Goal: Task Accomplishment & Management: Manage account settings

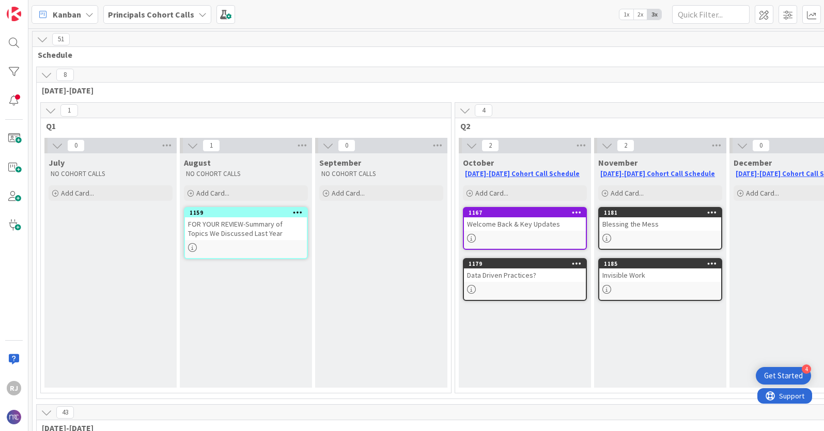
click at [671, 273] on div "Invisible Work" at bounding box center [660, 275] width 122 height 13
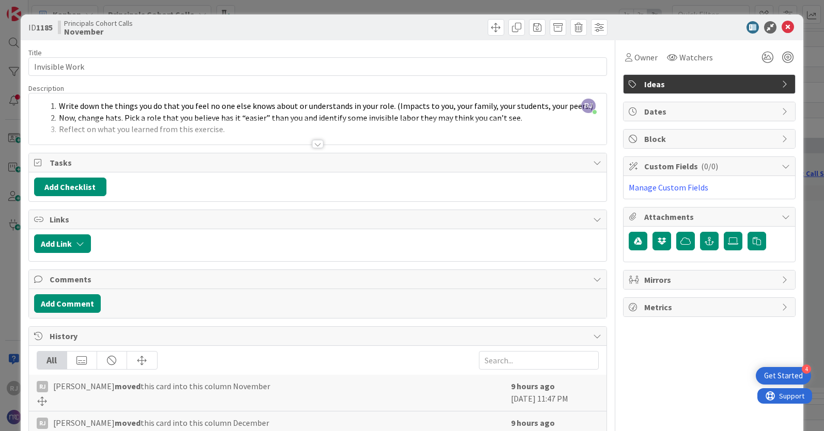
click at [319, 144] on div at bounding box center [317, 144] width 11 height 8
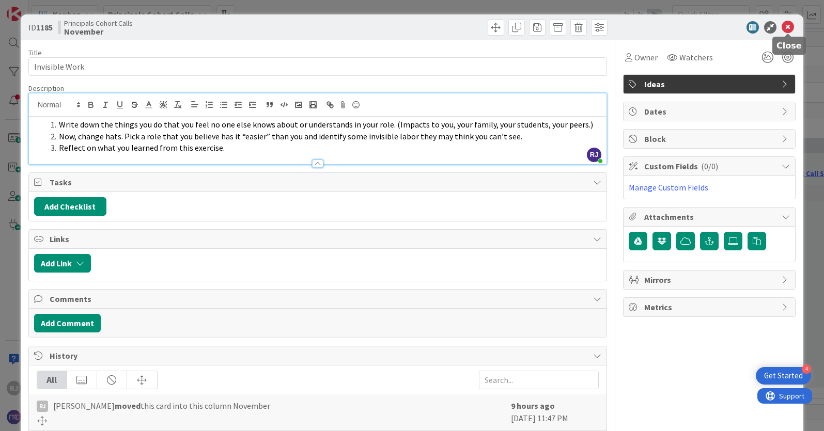
click at [789, 26] on icon at bounding box center [787, 27] width 12 height 12
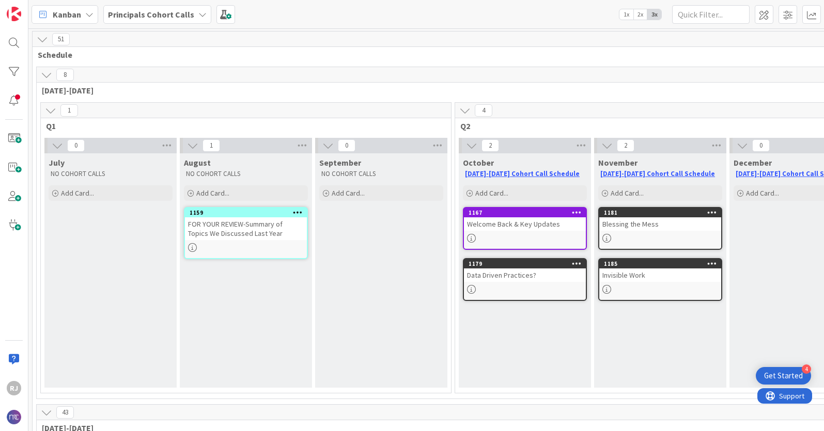
click at [671, 222] on div "Blessing the Mess" at bounding box center [660, 223] width 122 height 13
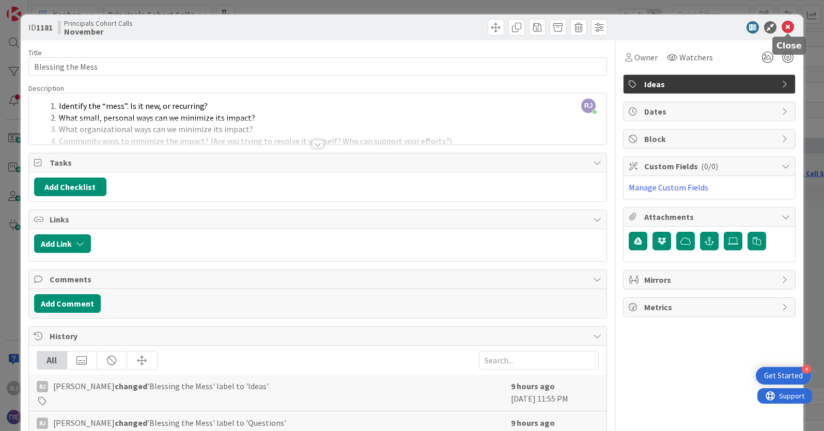
click at [789, 25] on icon at bounding box center [787, 27] width 12 height 12
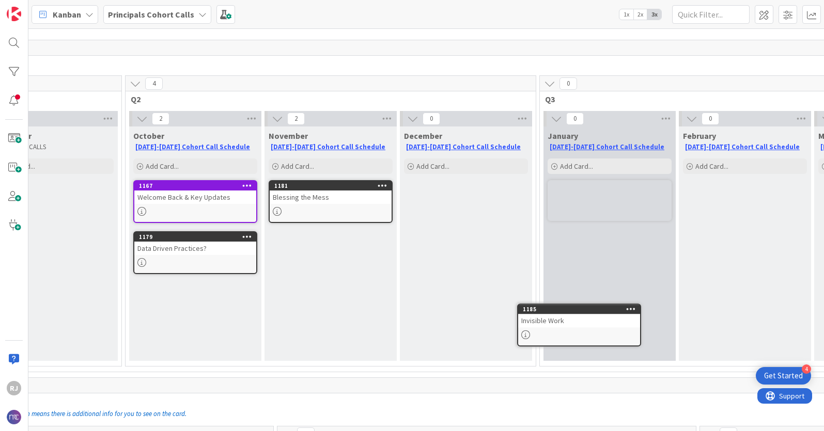
scroll to position [29, 329]
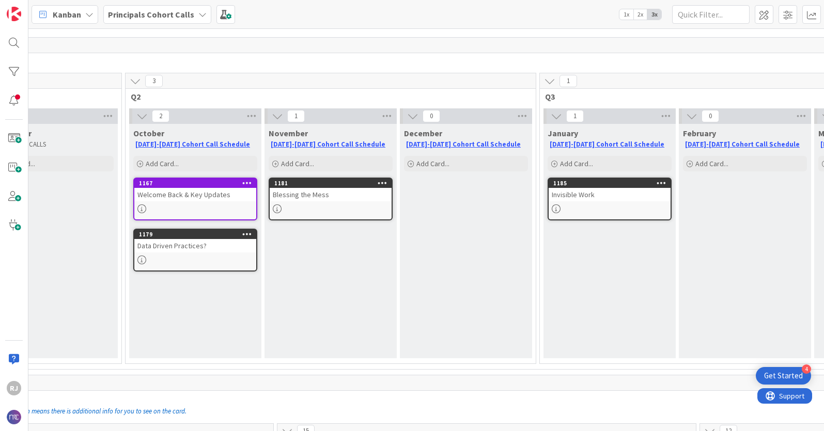
click at [660, 181] on icon at bounding box center [661, 182] width 10 height 7
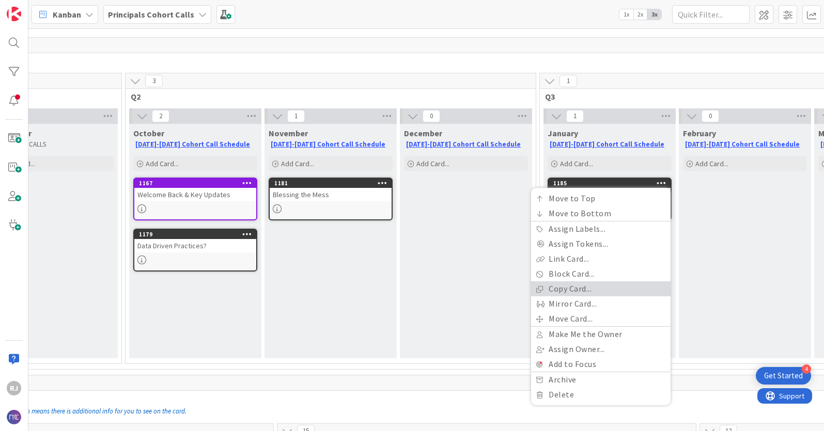
click at [562, 286] on link "Copy Card..." at bounding box center [600, 288] width 139 height 15
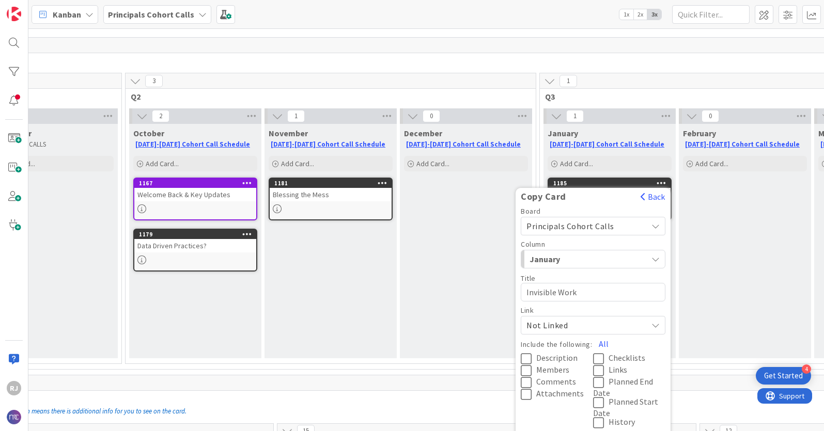
click at [587, 223] on span "Principals Cohort Calls" at bounding box center [570, 226] width 88 height 10
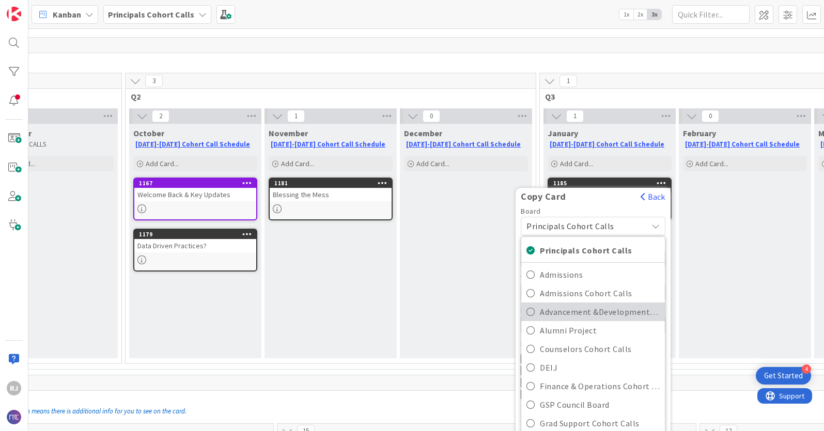
click at [582, 307] on span "Advancement &Development Cohort Calls" at bounding box center [600, 311] width 120 height 15
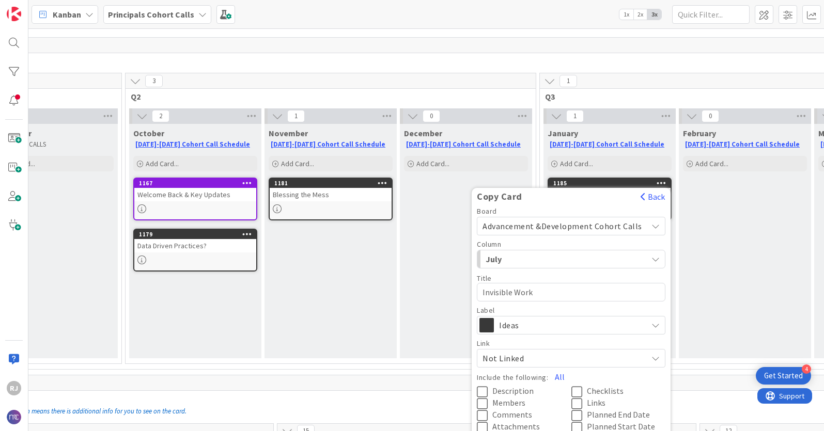
click at [555, 259] on span "July" at bounding box center [523, 259] width 77 height 13
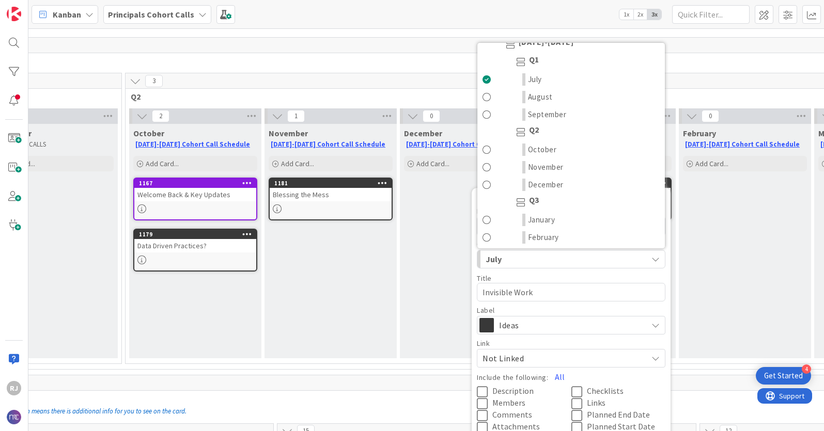
scroll to position [39, 0]
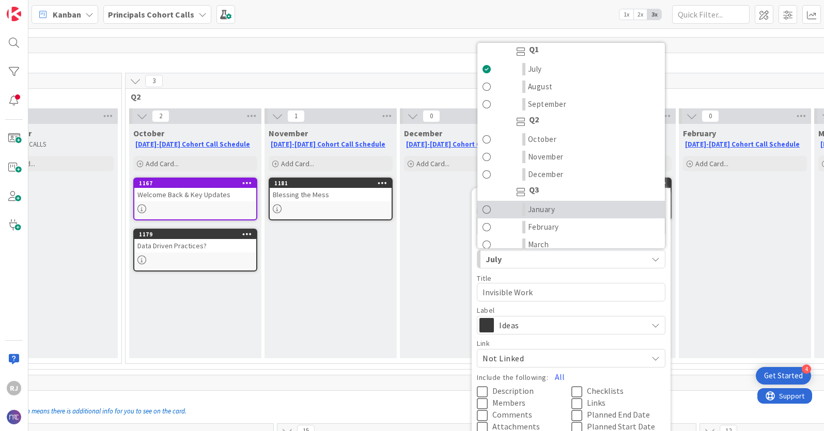
click at [548, 209] on span "January" at bounding box center [541, 209] width 27 height 12
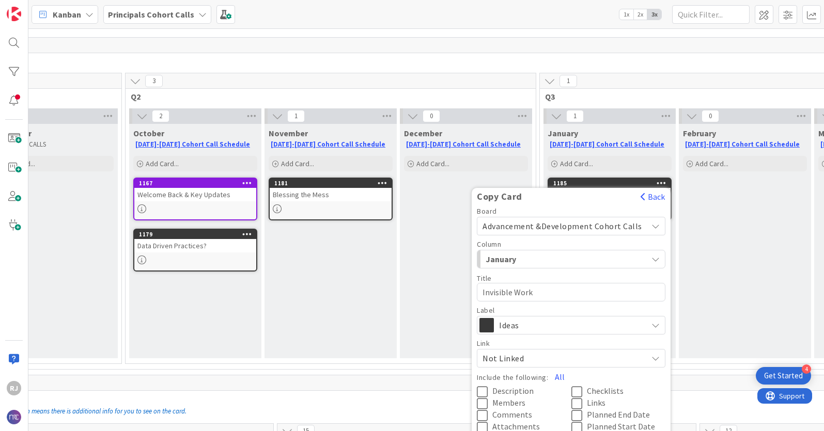
click at [525, 386] on span "Description" at bounding box center [512, 391] width 41 height 10
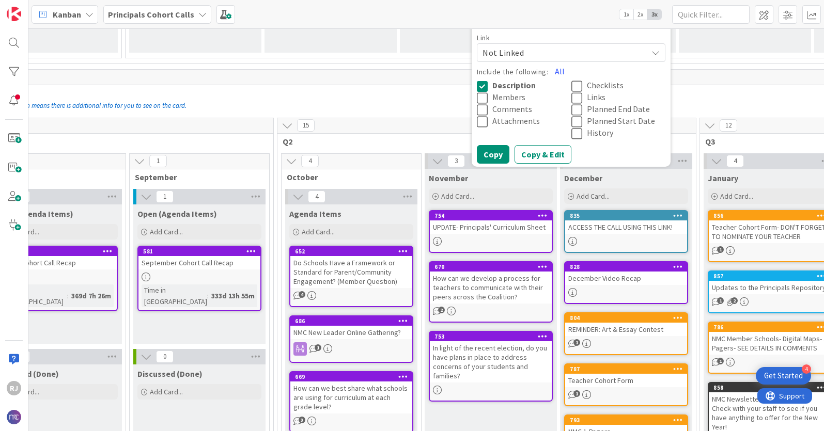
scroll to position [337, 329]
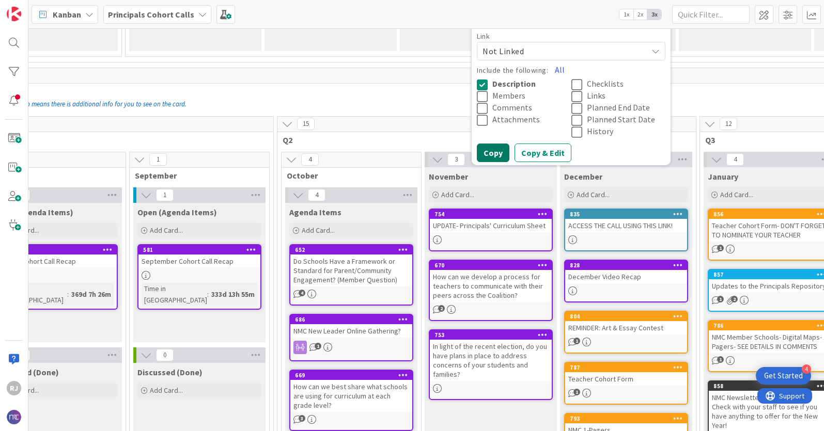
click at [498, 153] on button "Copy" at bounding box center [493, 153] width 33 height 19
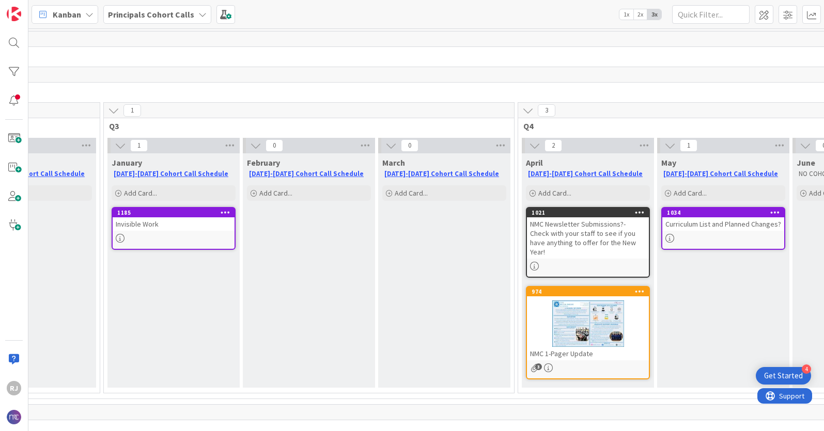
scroll to position [0, 823]
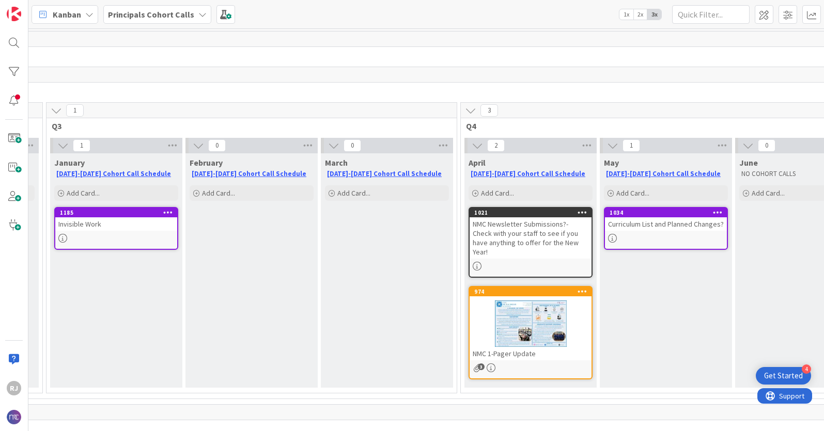
click at [583, 288] on icon at bounding box center [582, 291] width 10 height 7
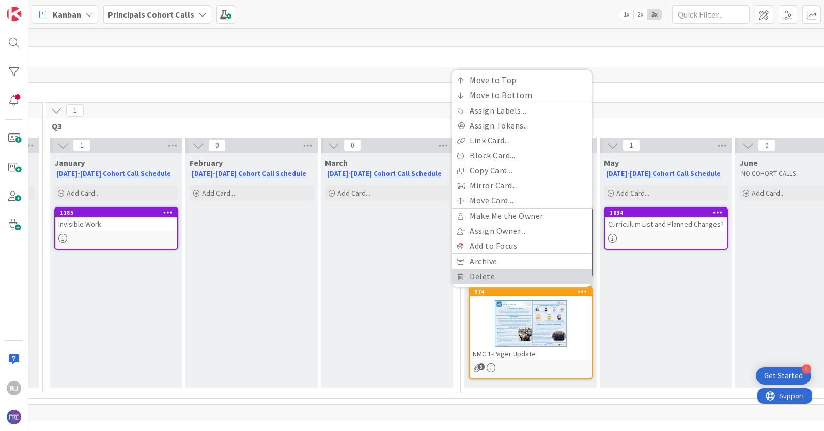
click at [510, 269] on link "Delete" at bounding box center [521, 276] width 139 height 15
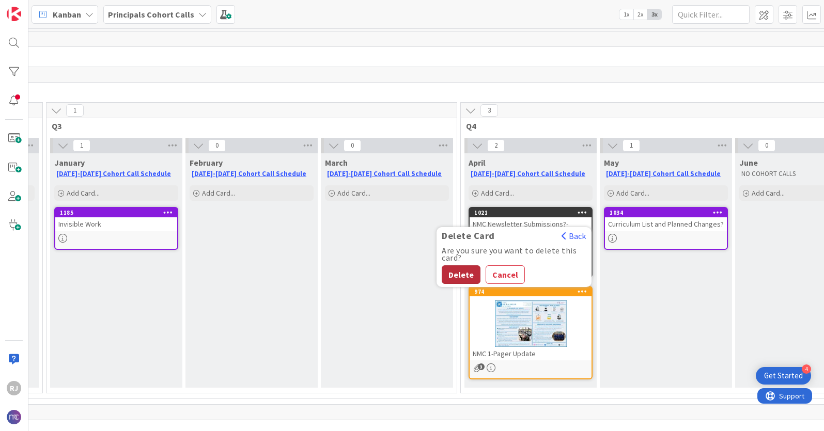
click at [458, 265] on button "Delete" at bounding box center [461, 274] width 39 height 19
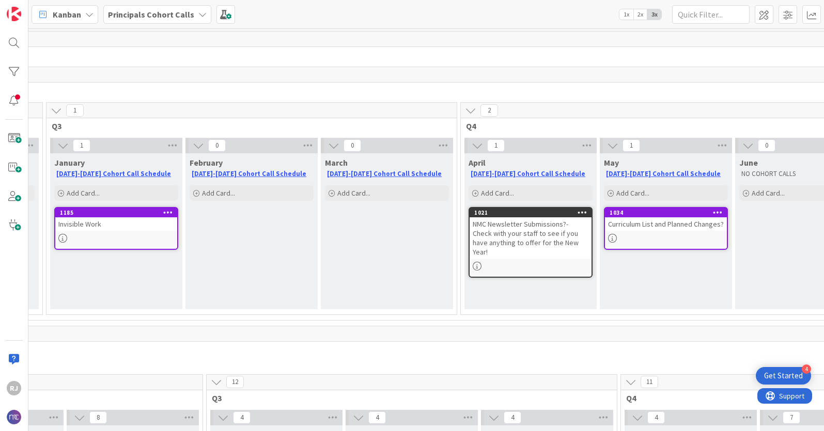
click at [582, 212] on icon at bounding box center [582, 212] width 10 height 7
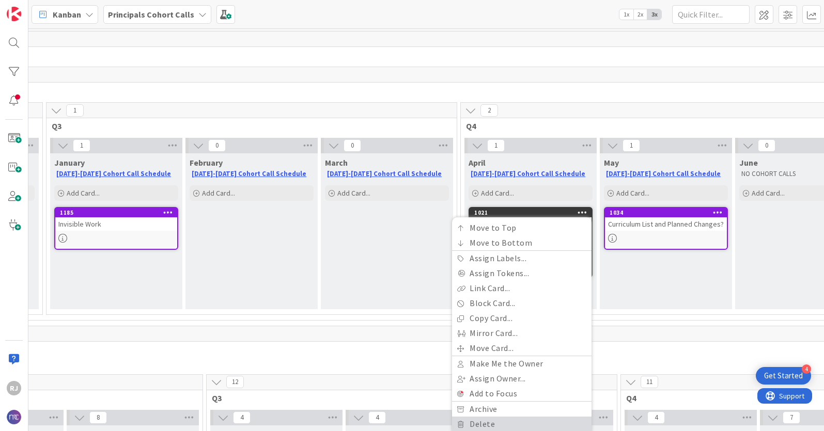
click at [483, 421] on link "Delete" at bounding box center [521, 424] width 139 height 15
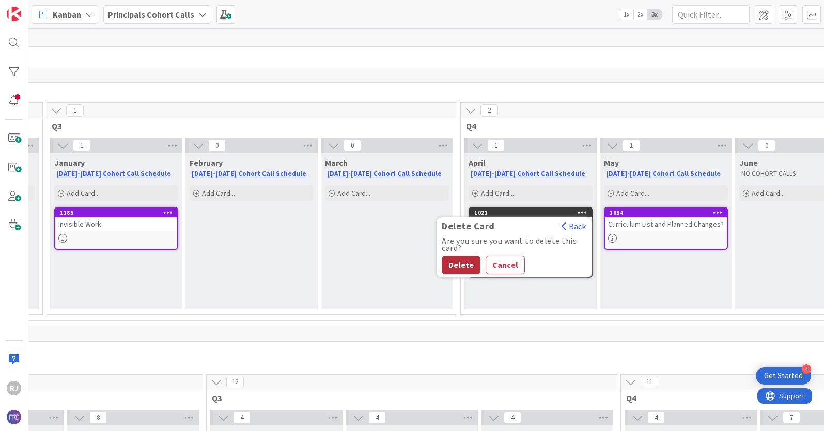
click at [464, 266] on button "Delete" at bounding box center [461, 265] width 39 height 19
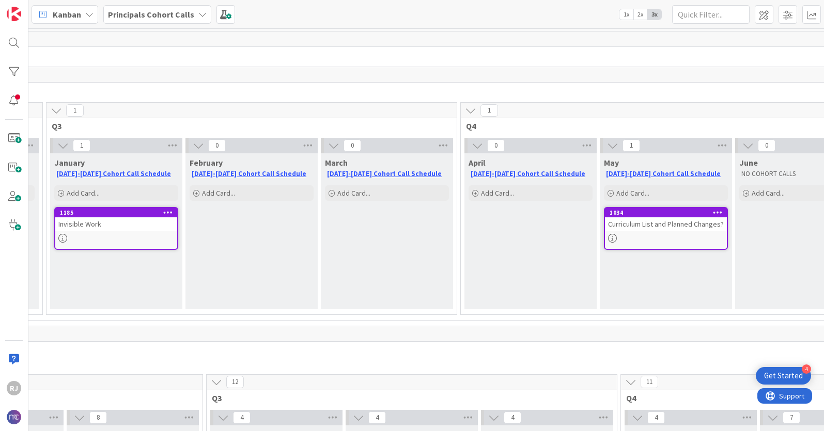
click at [717, 211] on icon at bounding box center [718, 212] width 10 height 7
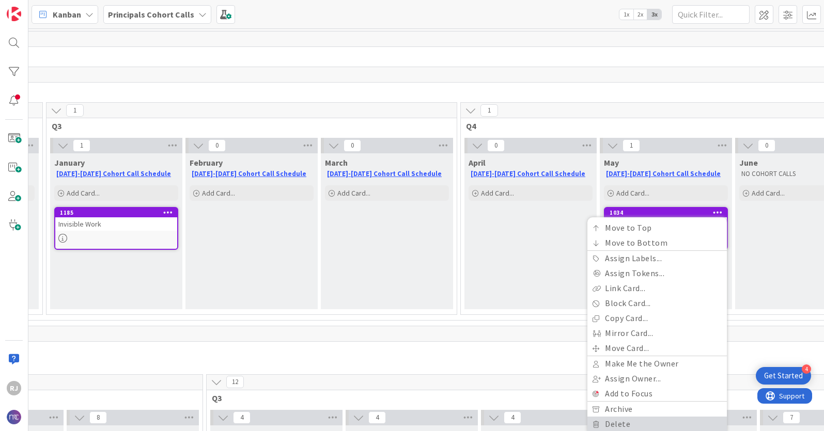
click at [627, 428] on link "Delete" at bounding box center [656, 424] width 139 height 15
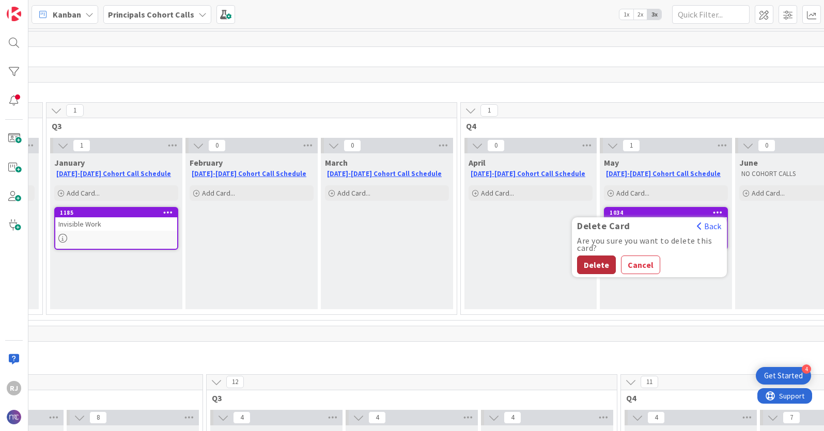
click at [594, 263] on button "Delete" at bounding box center [596, 265] width 39 height 19
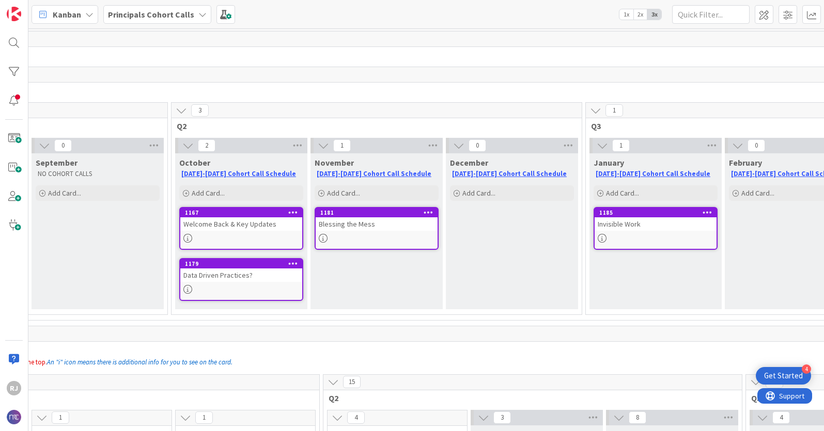
scroll to position [0, 0]
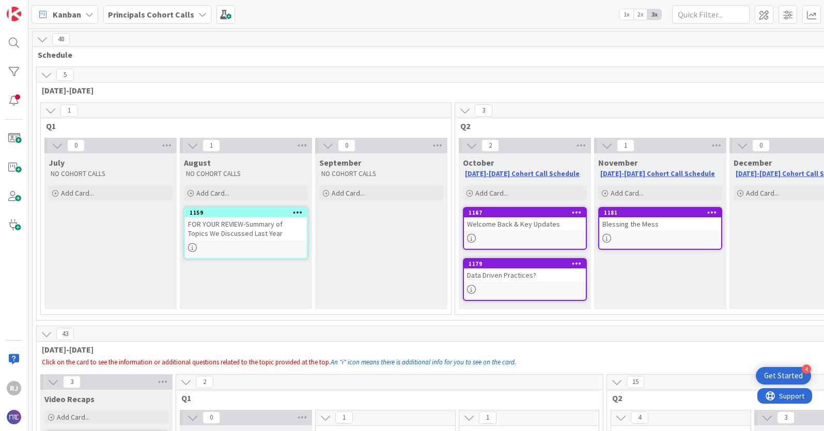
click at [177, 15] on b "Principals Cohort Calls" at bounding box center [151, 14] width 86 height 10
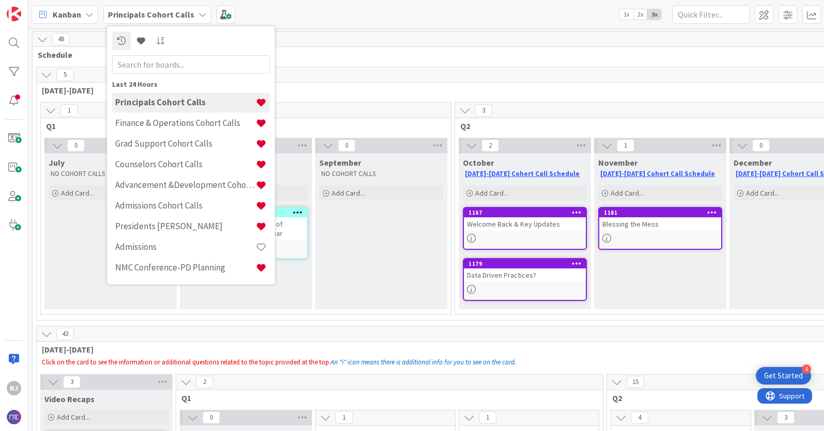
click at [160, 231] on h4 "Presidents [PERSON_NAME]" at bounding box center [185, 226] width 140 height 10
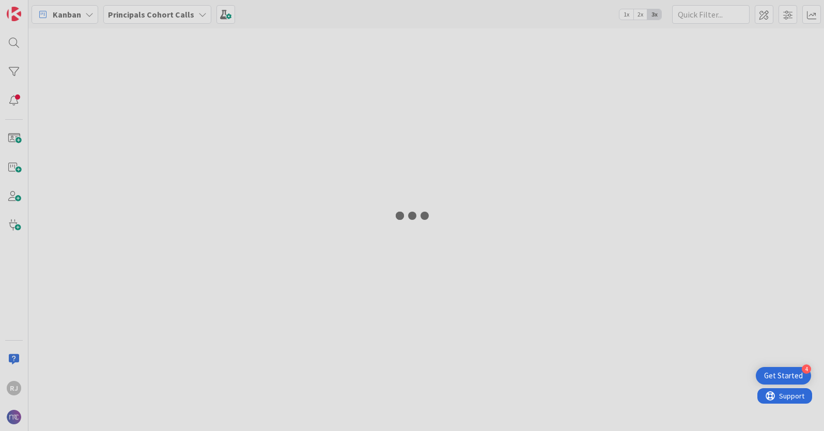
type textarea "x"
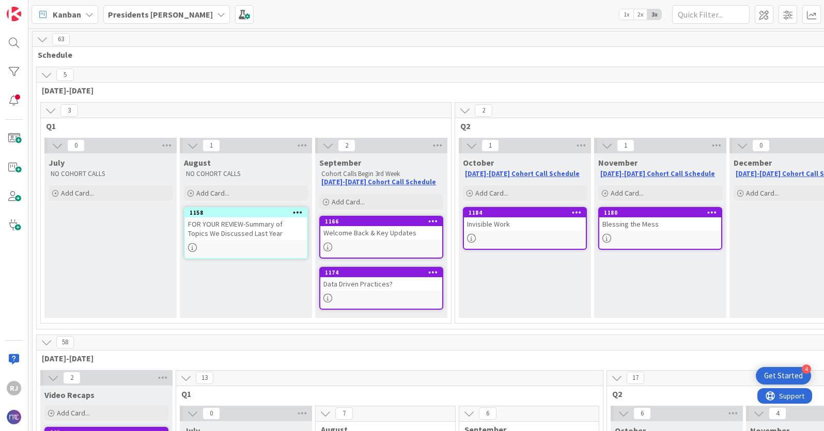
click at [179, 13] on b "Presidents [PERSON_NAME]" at bounding box center [160, 14] width 105 height 10
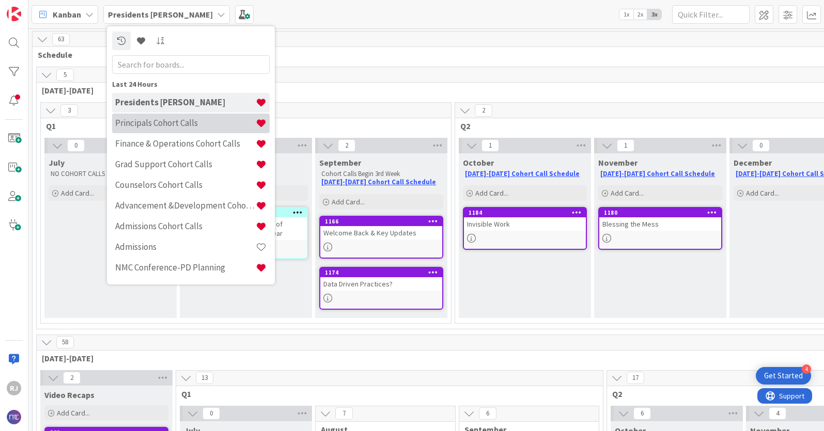
click at [156, 122] on h4 "Principals Cohort Calls" at bounding box center [185, 123] width 140 height 10
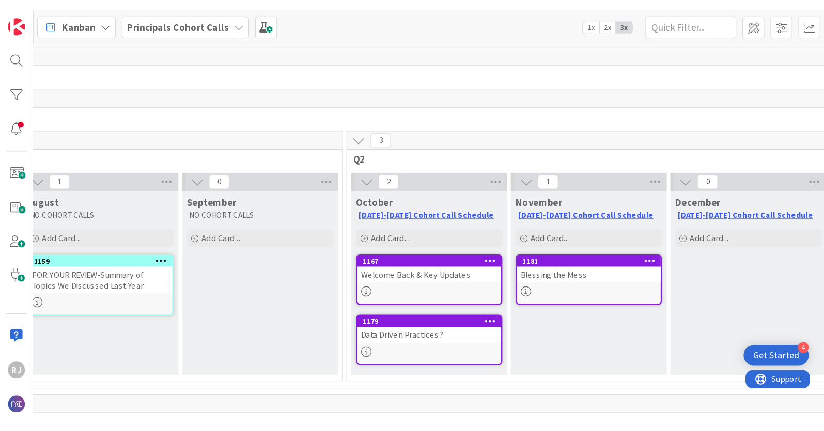
scroll to position [0, 161]
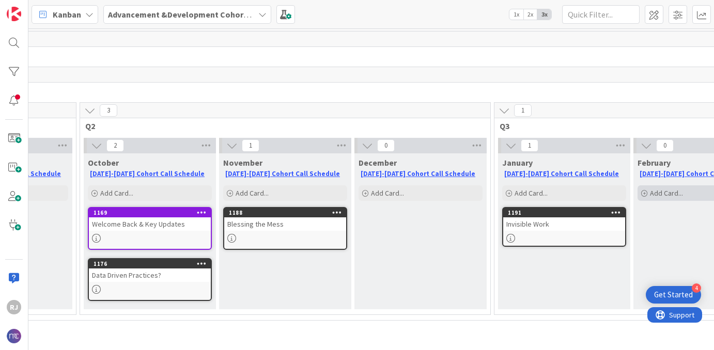
scroll to position [0, 384]
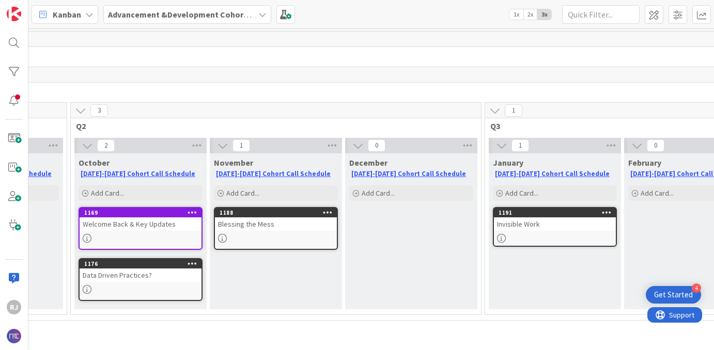
click at [147, 273] on div "Data Driven Practices?" at bounding box center [141, 275] width 122 height 13
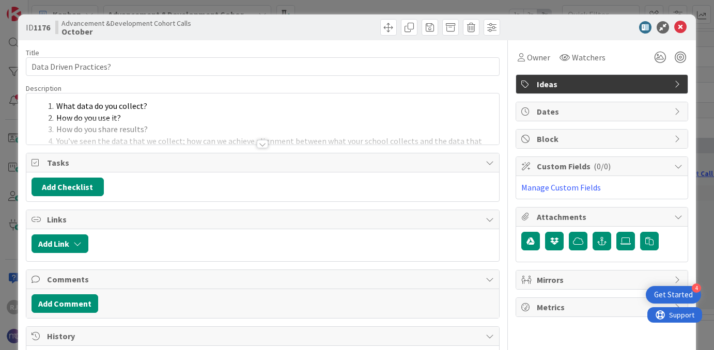
click at [612, 87] on span "Ideas" at bounding box center [603, 84] width 132 height 12
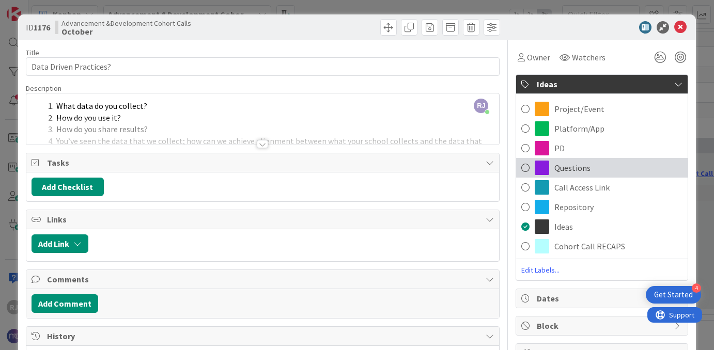
click at [570, 168] on span "Questions" at bounding box center [572, 168] width 36 height 12
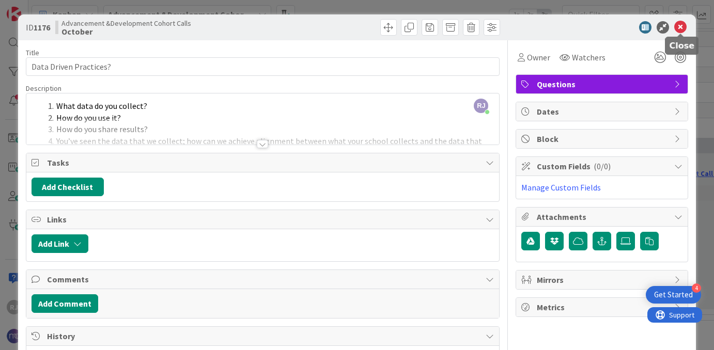
click at [681, 26] on icon at bounding box center [680, 27] width 12 height 12
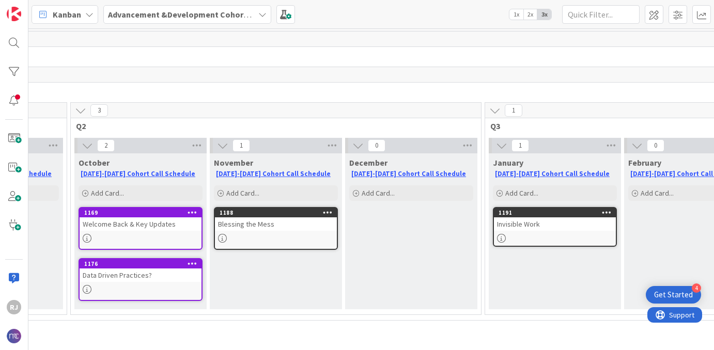
click at [310, 223] on div "Blessing the Mess" at bounding box center [276, 223] width 122 height 13
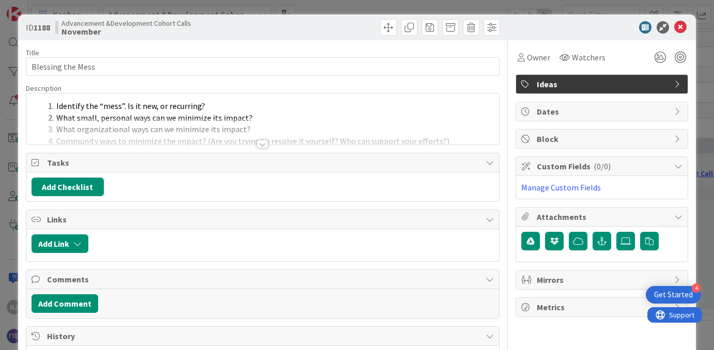
click at [658, 84] on span "Ideas" at bounding box center [603, 84] width 132 height 12
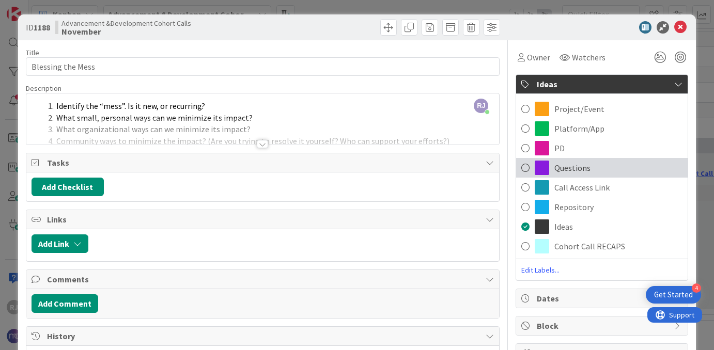
click at [556, 170] on span "Questions" at bounding box center [572, 168] width 36 height 12
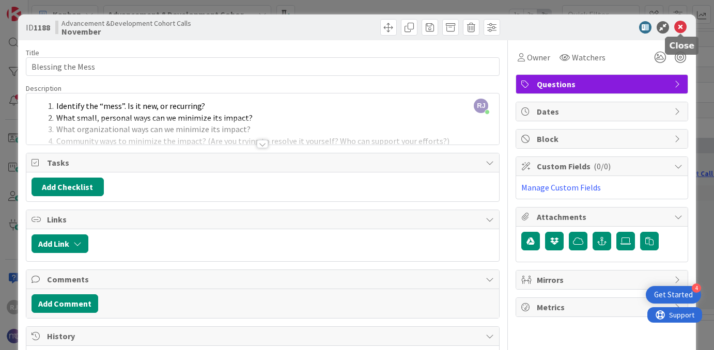
click at [684, 22] on icon at bounding box center [680, 27] width 12 height 12
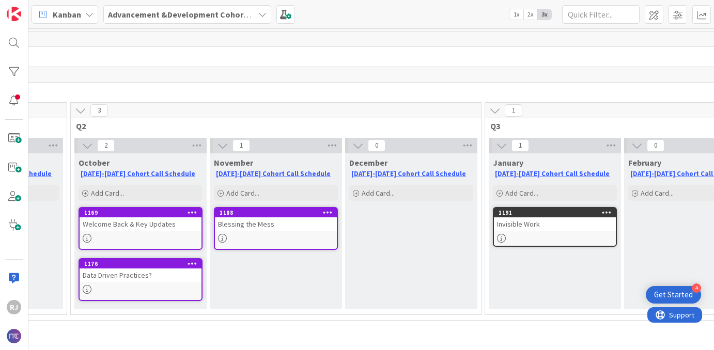
click at [523, 219] on div "Invisible Work" at bounding box center [555, 223] width 122 height 13
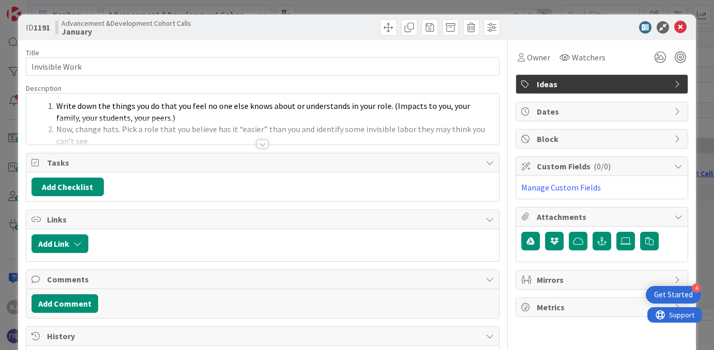
click at [606, 85] on span "Ideas" at bounding box center [603, 84] width 132 height 12
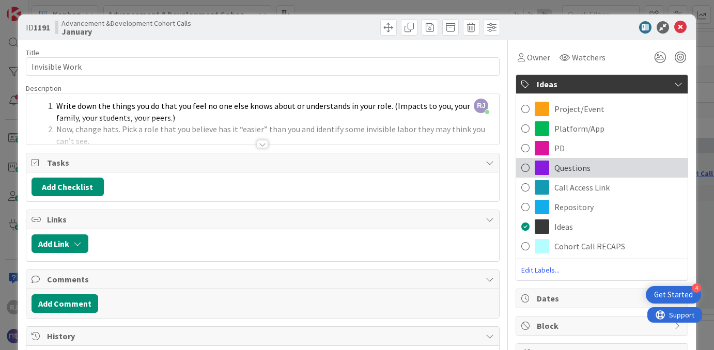
click at [571, 166] on span "Questions" at bounding box center [572, 168] width 36 height 12
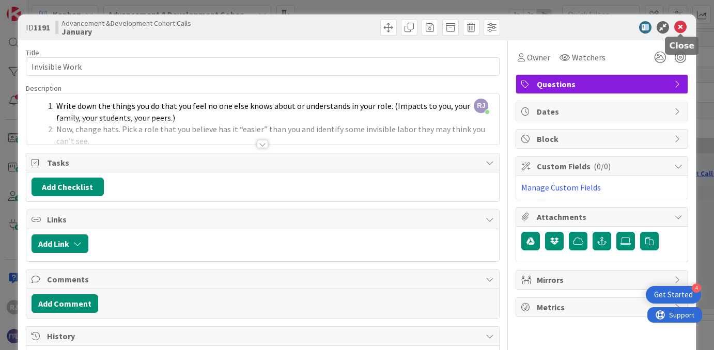
click at [682, 25] on icon at bounding box center [680, 27] width 12 height 12
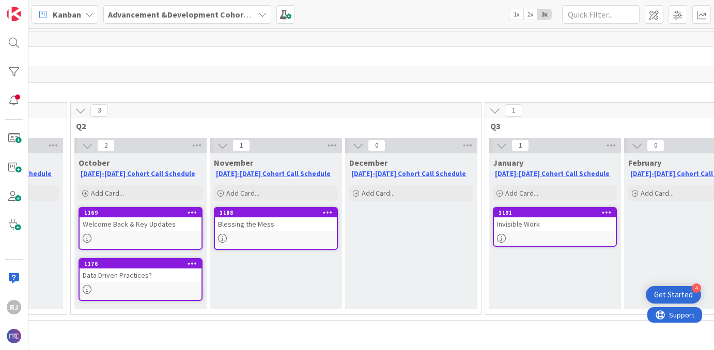
click at [262, 13] on icon at bounding box center [262, 14] width 8 height 8
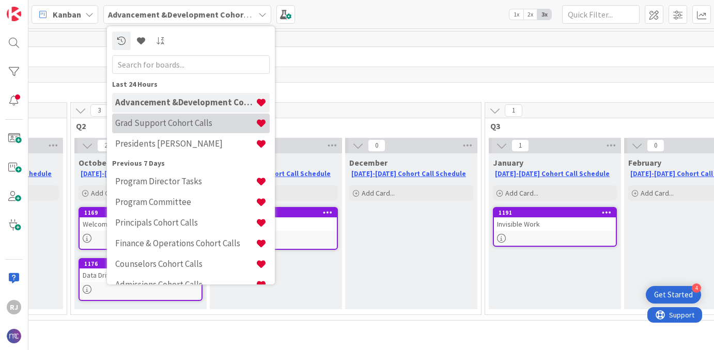
click at [167, 123] on h4 "Grad Support Cohort Calls" at bounding box center [185, 123] width 140 height 10
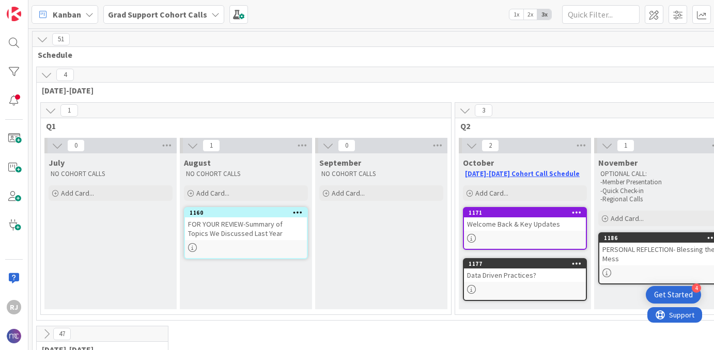
click at [492, 278] on div "Data Driven Practices?" at bounding box center [525, 275] width 122 height 13
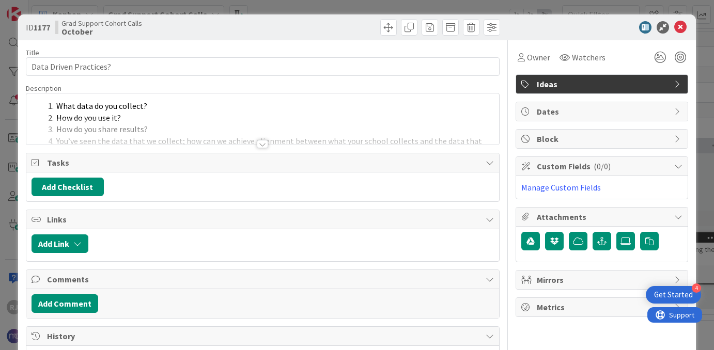
click at [609, 84] on span "Ideas" at bounding box center [603, 84] width 132 height 12
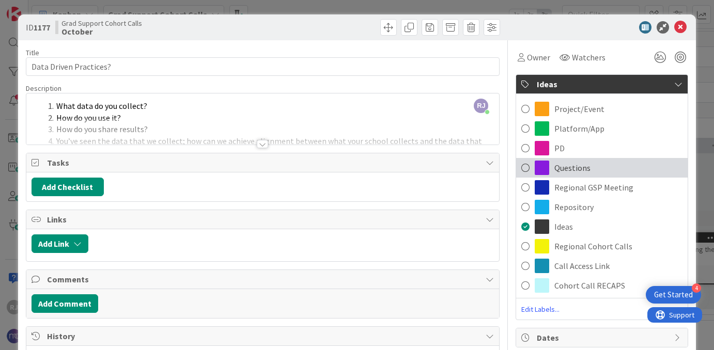
click at [560, 171] on span "Questions" at bounding box center [572, 168] width 36 height 12
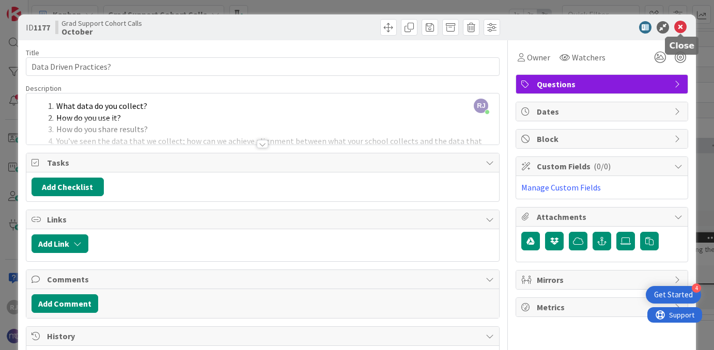
click at [678, 23] on icon at bounding box center [680, 27] width 12 height 12
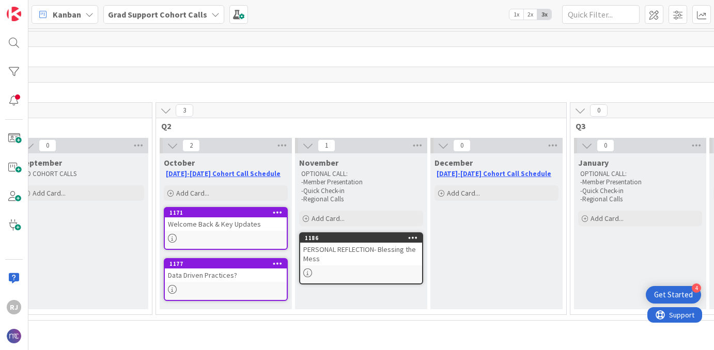
scroll to position [0, 301]
click at [383, 254] on div "PERSONAL REFLECTION- Blessing the Mess" at bounding box center [359, 254] width 122 height 23
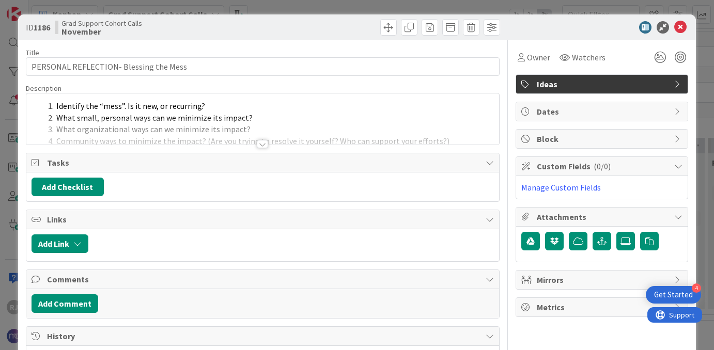
click at [610, 86] on span "Ideas" at bounding box center [603, 84] width 132 height 12
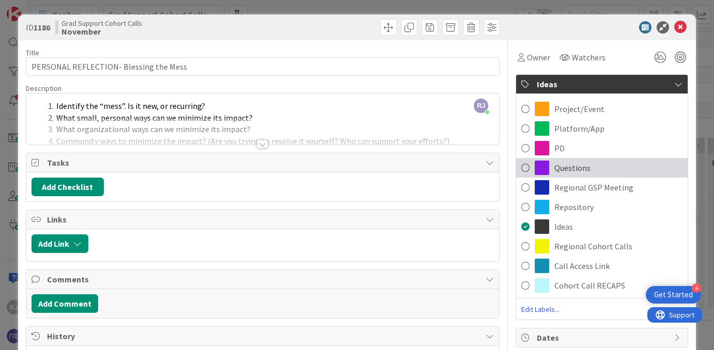
click at [562, 170] on span "Questions" at bounding box center [572, 168] width 36 height 12
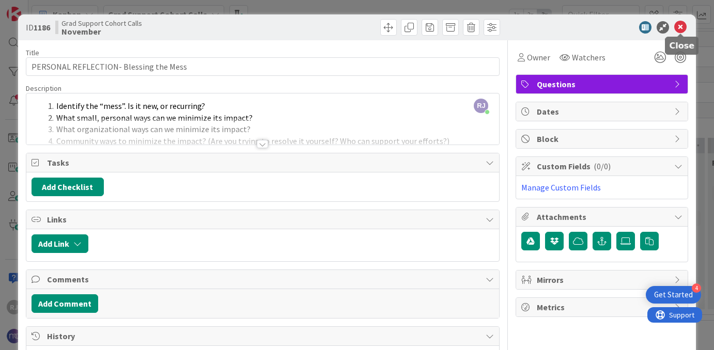
click at [680, 25] on icon at bounding box center [680, 27] width 12 height 12
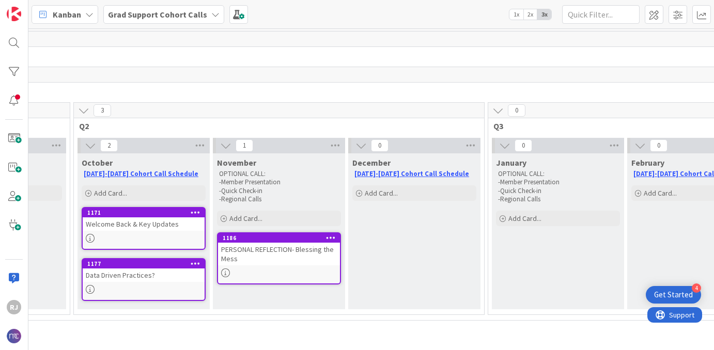
scroll to position [0, 342]
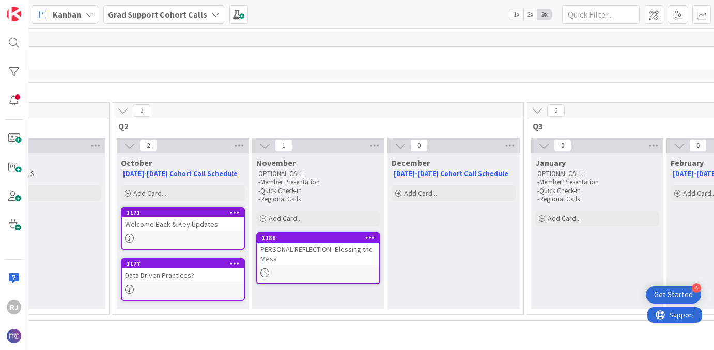
click at [162, 15] on b "Grad Support Cohort Calls" at bounding box center [157, 14] width 99 height 10
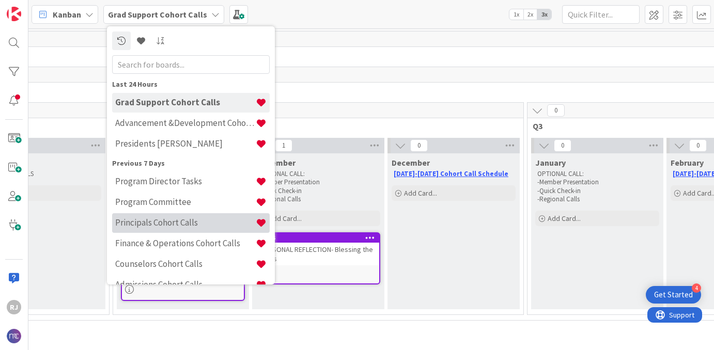
click at [154, 223] on h4 "Principals Cohort Calls" at bounding box center [185, 222] width 140 height 10
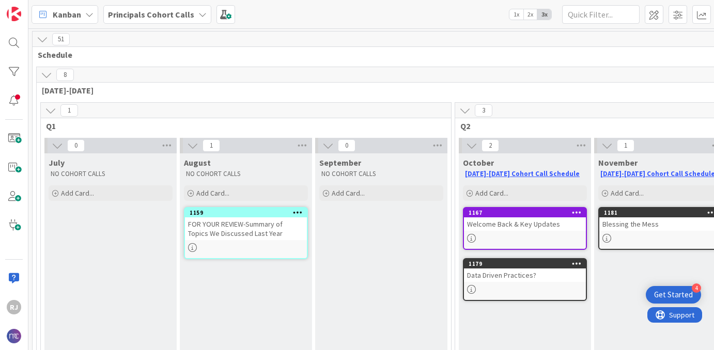
click at [529, 276] on div "Data Driven Practices?" at bounding box center [525, 275] width 122 height 13
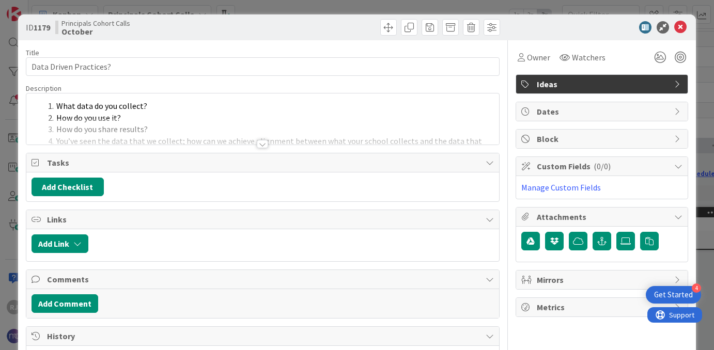
click at [588, 87] on span "Ideas" at bounding box center [603, 84] width 132 height 12
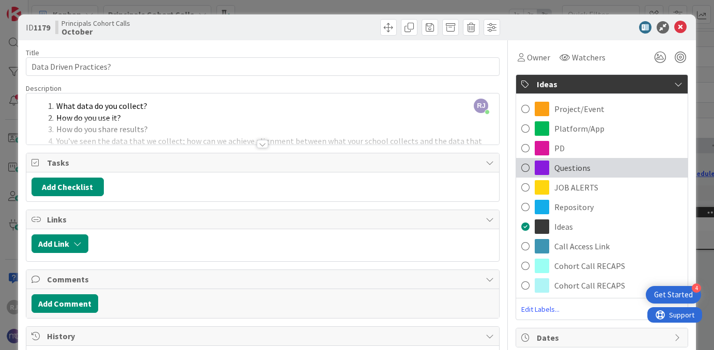
click at [573, 170] on span "Questions" at bounding box center [572, 168] width 36 height 12
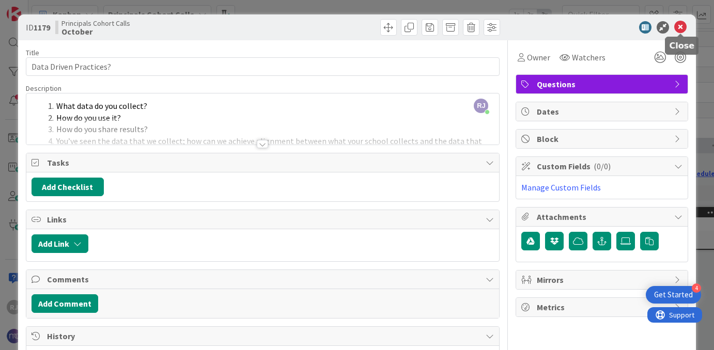
click at [679, 26] on icon at bounding box center [680, 27] width 12 height 12
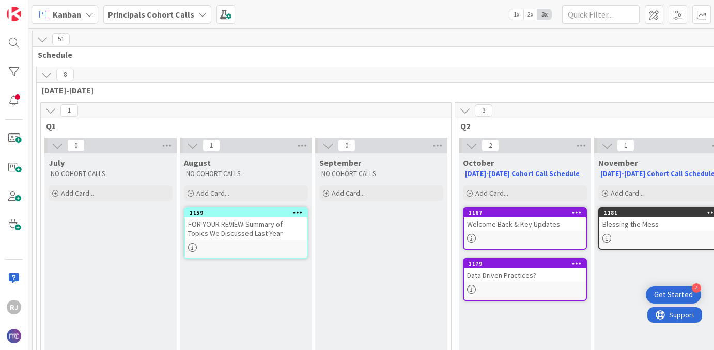
click at [613, 231] on link "1181 Blessing the Mess" at bounding box center [660, 228] width 124 height 43
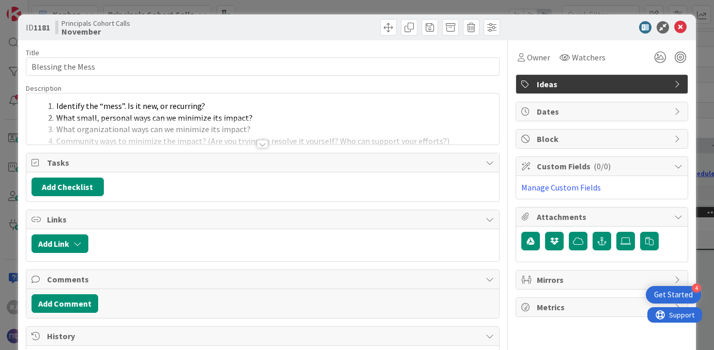
click at [643, 80] on span "Ideas" at bounding box center [603, 84] width 132 height 12
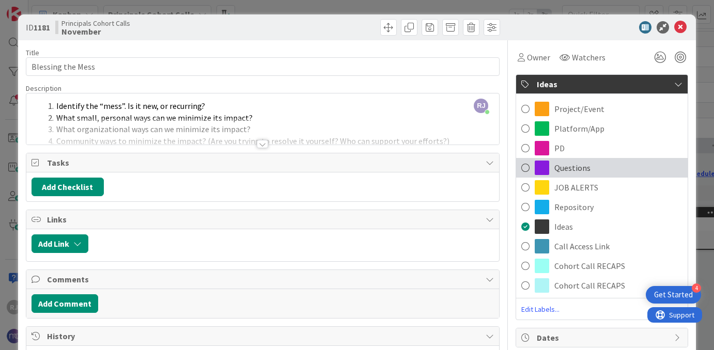
click at [572, 162] on span "Questions" at bounding box center [572, 168] width 36 height 12
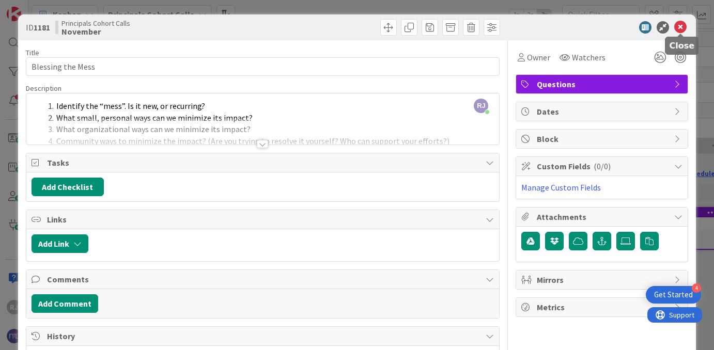
click at [677, 27] on icon at bounding box center [680, 27] width 12 height 12
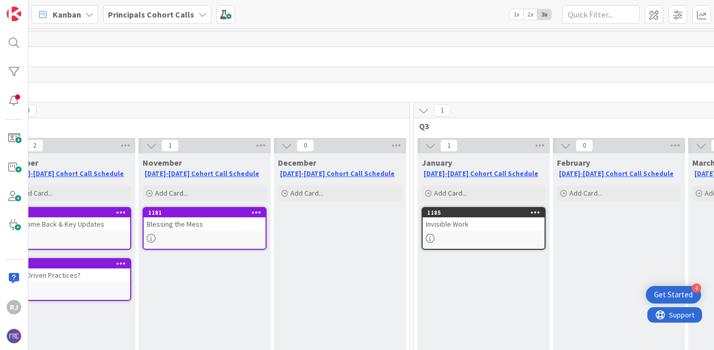
scroll to position [0, 476]
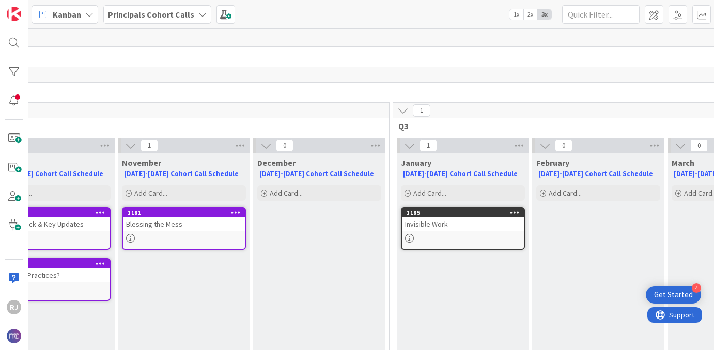
click at [485, 230] on div "Invisible Work" at bounding box center [463, 223] width 122 height 13
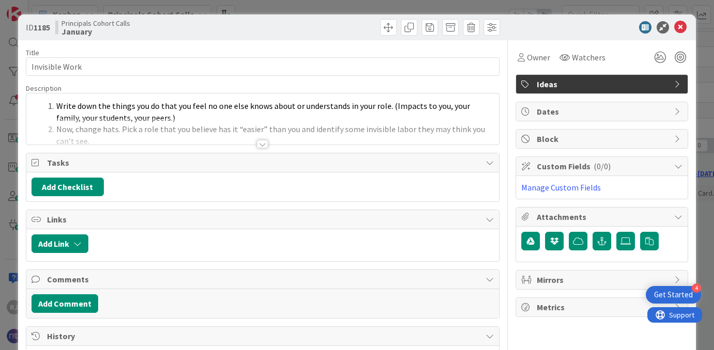
click at [644, 82] on span "Ideas" at bounding box center [603, 84] width 132 height 12
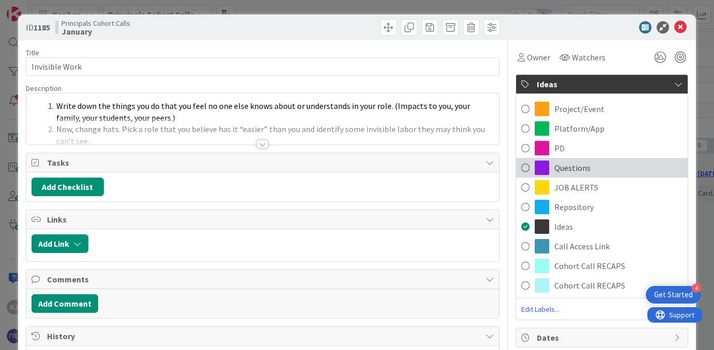
click at [578, 170] on span "Questions" at bounding box center [572, 168] width 36 height 12
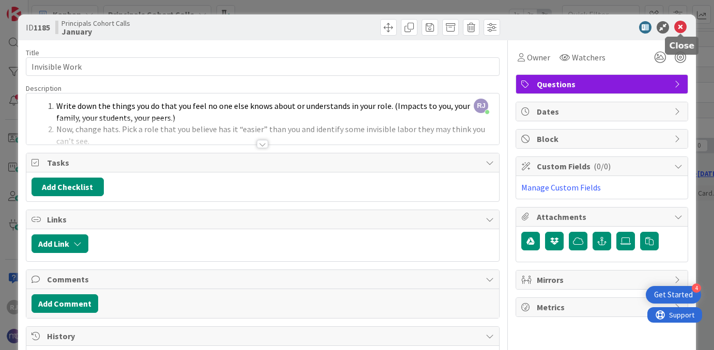
click at [682, 26] on icon at bounding box center [680, 27] width 12 height 12
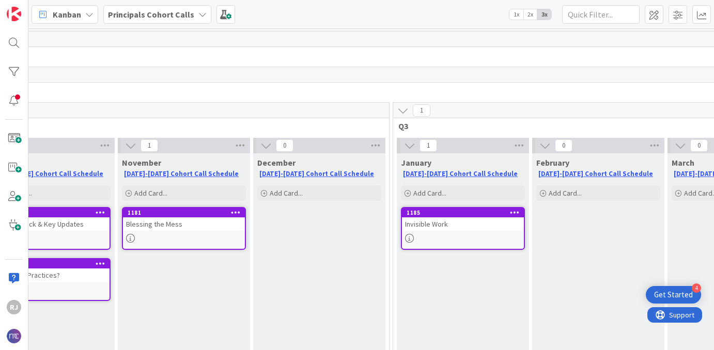
click at [185, 11] on b "Principals Cohort Calls" at bounding box center [151, 14] width 86 height 10
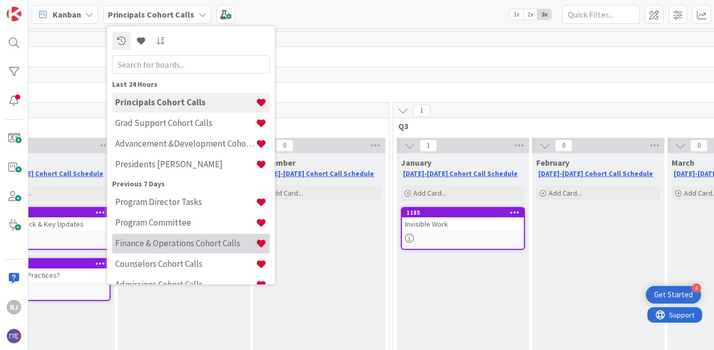
click at [189, 243] on h4 "Finance & Operations Cohort Calls" at bounding box center [185, 243] width 140 height 10
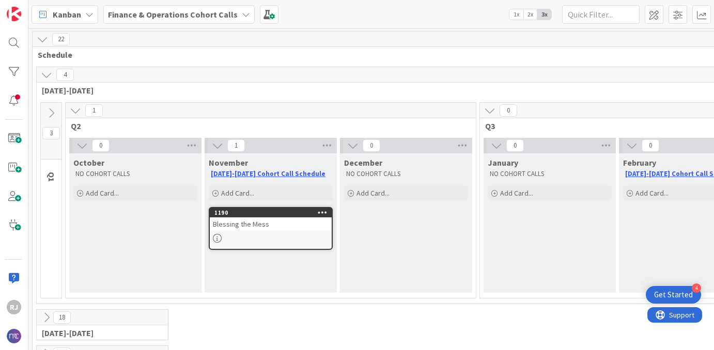
click at [280, 225] on div "Blessing the Mess" at bounding box center [271, 223] width 122 height 13
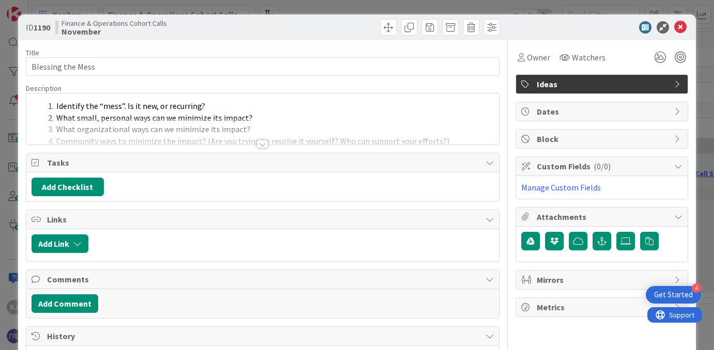
click at [531, 83] on icon at bounding box center [526, 84] width 10 height 8
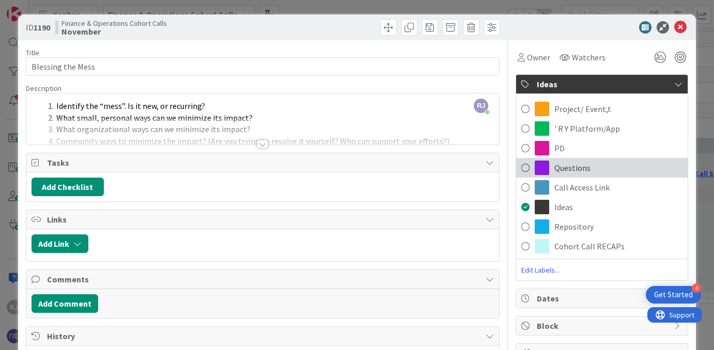
click at [542, 171] on span at bounding box center [541, 168] width 14 height 14
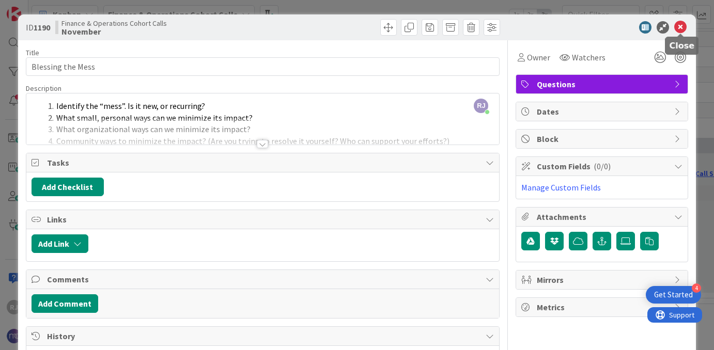
click at [681, 24] on icon at bounding box center [680, 27] width 12 height 12
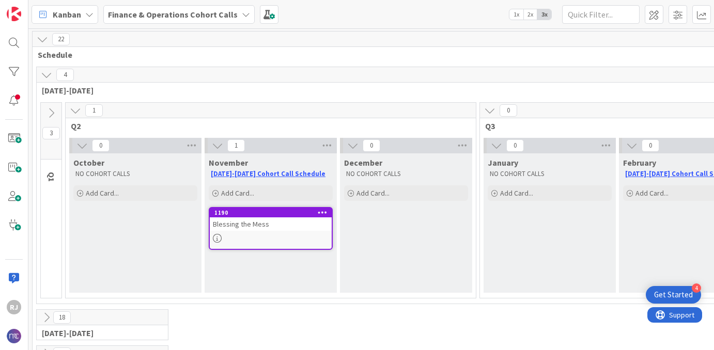
click at [228, 17] on b "Finance & Operations Cohort Calls" at bounding box center [173, 14] width 130 height 10
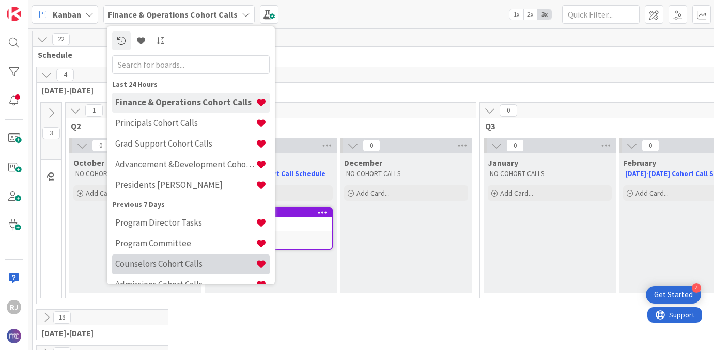
click at [195, 259] on h4 "Counselors Cohort Calls" at bounding box center [185, 264] width 140 height 10
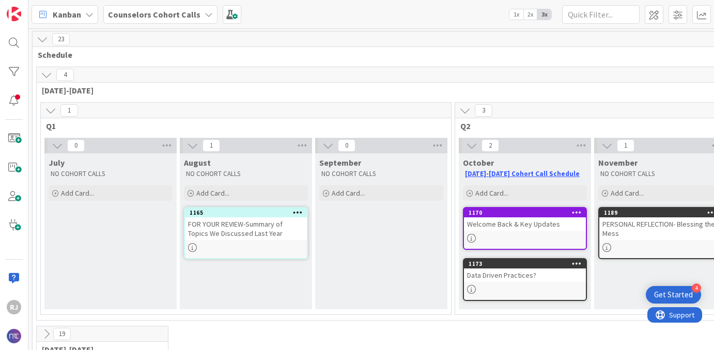
click at [494, 283] on link "1173 Data Driven Practices?" at bounding box center [525, 279] width 124 height 43
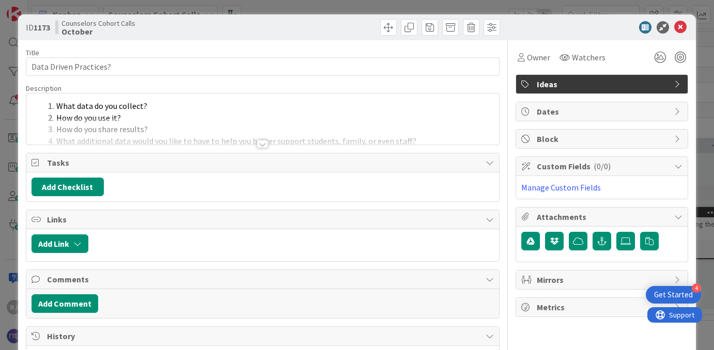
click at [561, 83] on span "Ideas" at bounding box center [603, 84] width 132 height 12
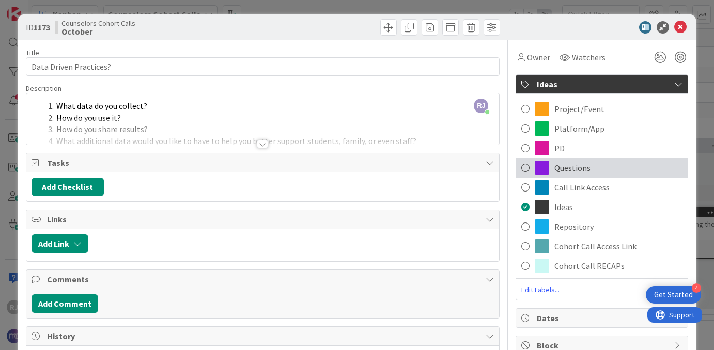
click at [557, 170] on span "Questions" at bounding box center [572, 168] width 36 height 12
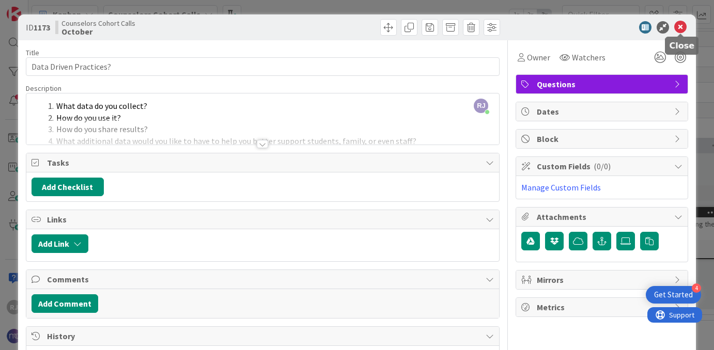
click at [683, 25] on icon at bounding box center [680, 27] width 12 height 12
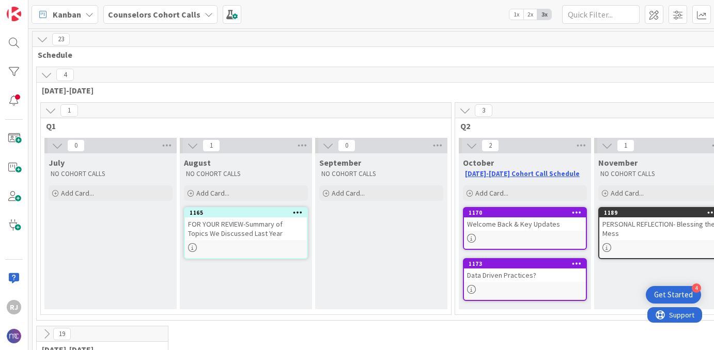
click at [627, 235] on div "PERSONAL REFLECTION- Blessing the Mess" at bounding box center [660, 228] width 122 height 23
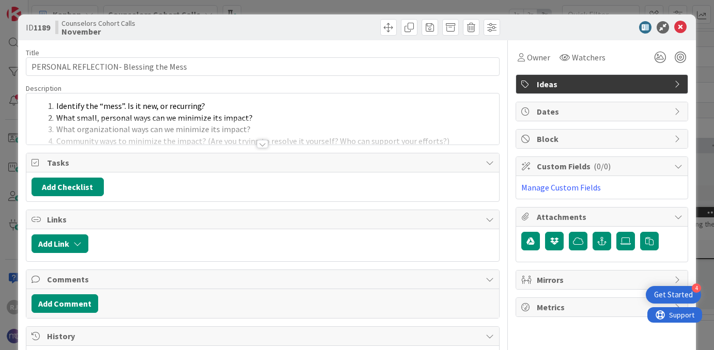
click at [661, 84] on span "Ideas" at bounding box center [603, 84] width 132 height 12
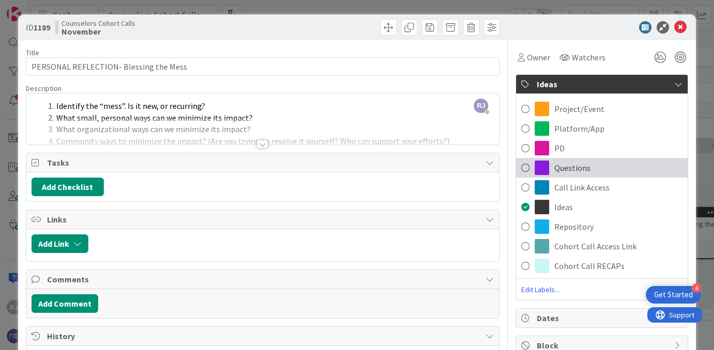
click at [580, 166] on span "Questions" at bounding box center [572, 168] width 36 height 12
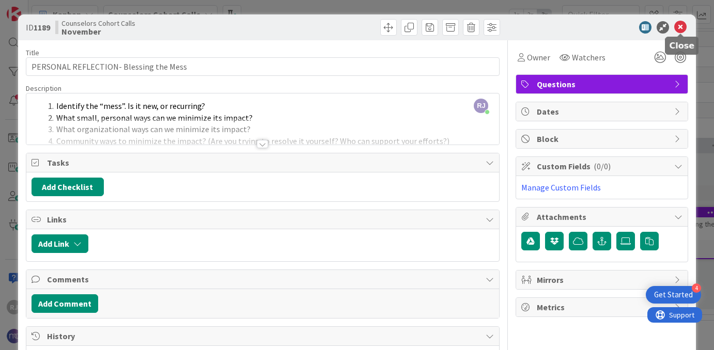
click at [682, 25] on icon at bounding box center [680, 27] width 12 height 12
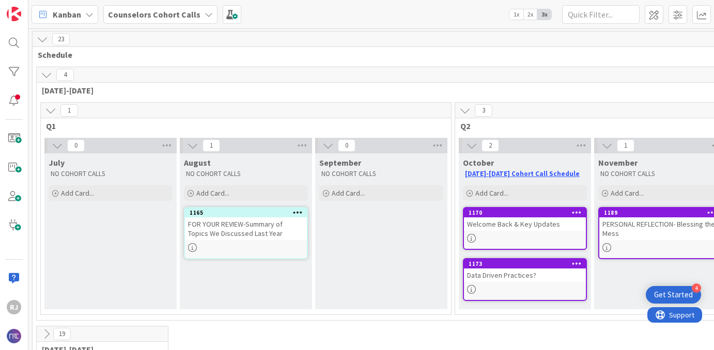
click at [183, 10] on b "Counselors Cohort Calls" at bounding box center [154, 14] width 92 height 10
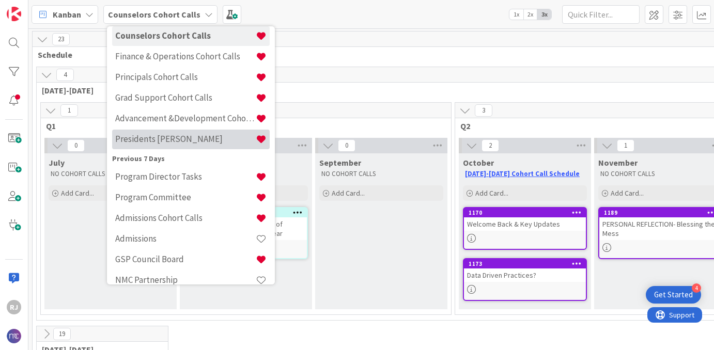
scroll to position [67, 0]
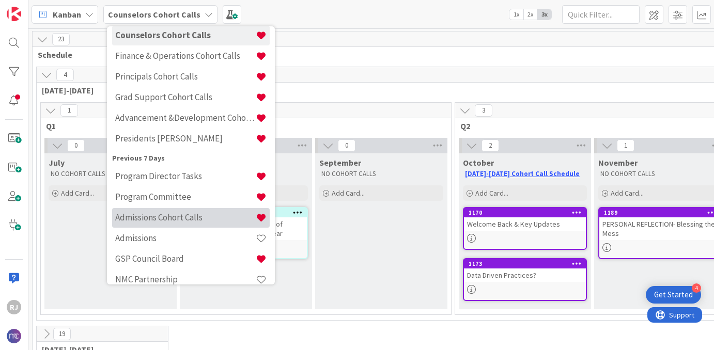
click at [185, 215] on h4 "Admissions Cohort Calls" at bounding box center [185, 217] width 140 height 10
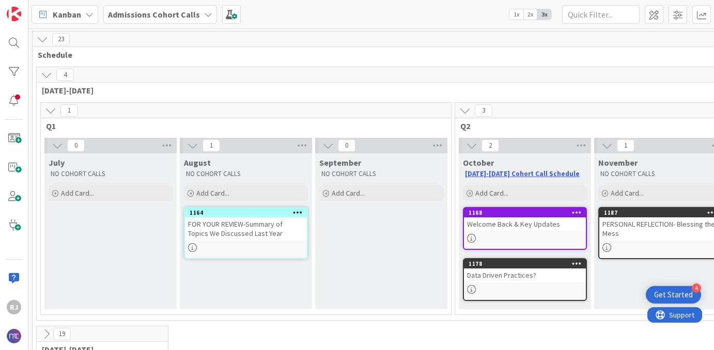
click at [497, 291] on div at bounding box center [525, 289] width 122 height 9
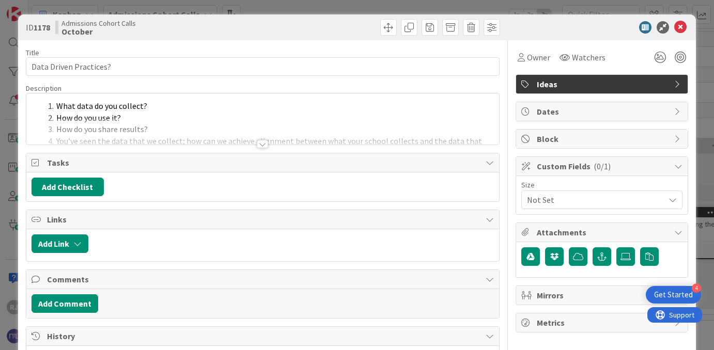
click at [593, 81] on span "Ideas" at bounding box center [603, 84] width 132 height 12
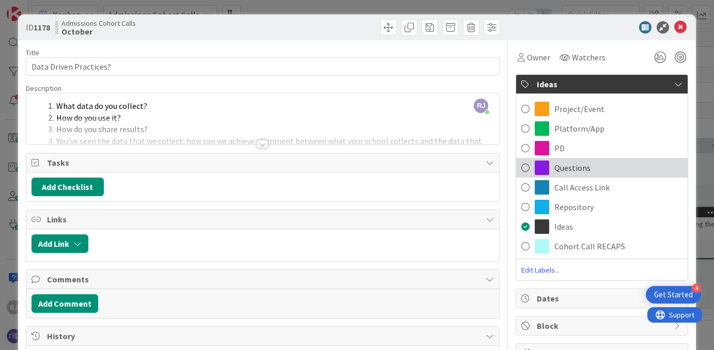
click at [572, 163] on span "Questions" at bounding box center [572, 168] width 36 height 12
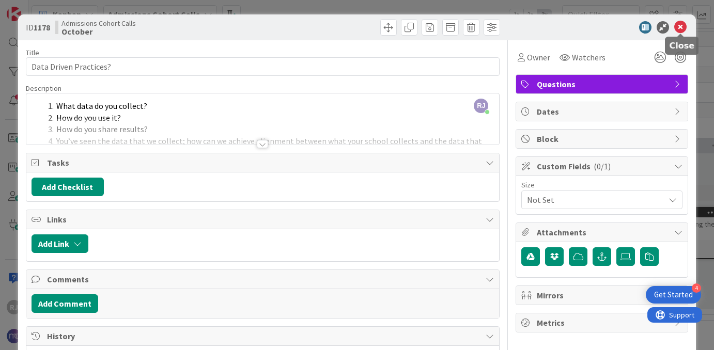
click at [683, 26] on icon at bounding box center [680, 27] width 12 height 12
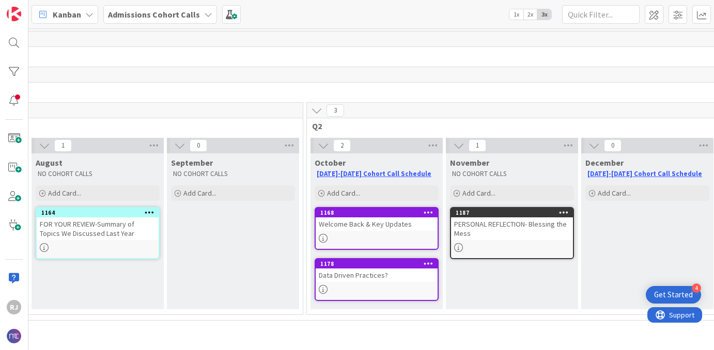
scroll to position [0, 222]
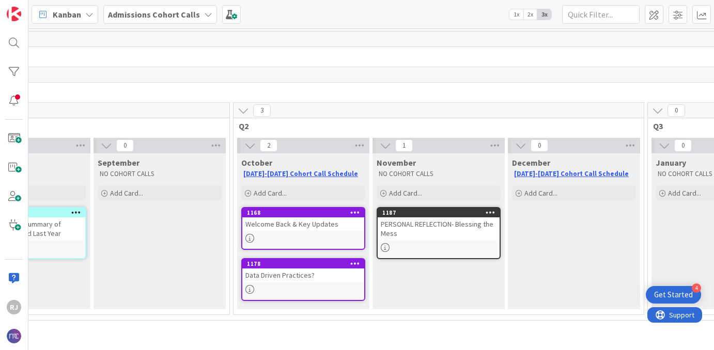
click at [572, 248] on div "December [DATE]-[DATE] Cohort Call Schedule Add Card..." at bounding box center [574, 231] width 132 height 156
click at [478, 234] on div "PERSONAL REFLECTION- Blessing the Mess" at bounding box center [438, 228] width 122 height 23
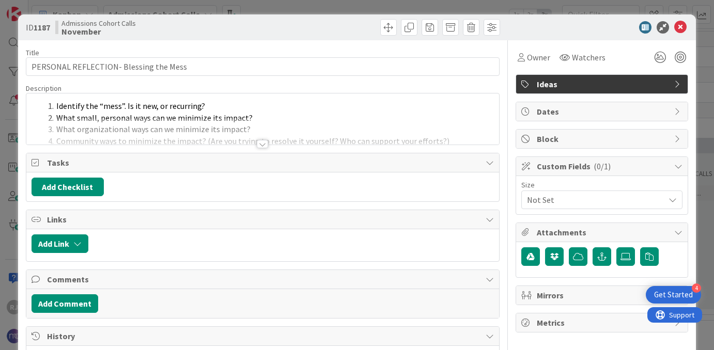
click at [595, 86] on span "Ideas" at bounding box center [603, 84] width 132 height 12
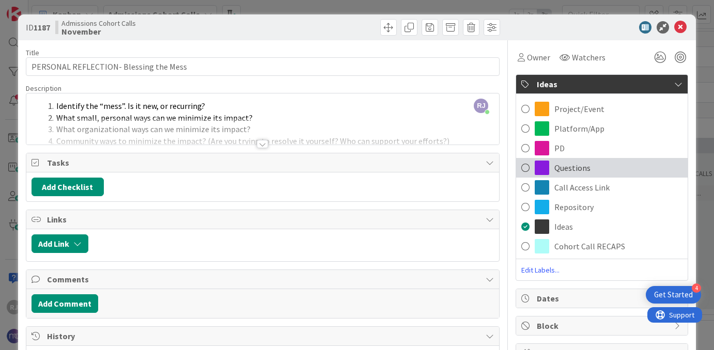
click at [580, 167] on span "Questions" at bounding box center [572, 168] width 36 height 12
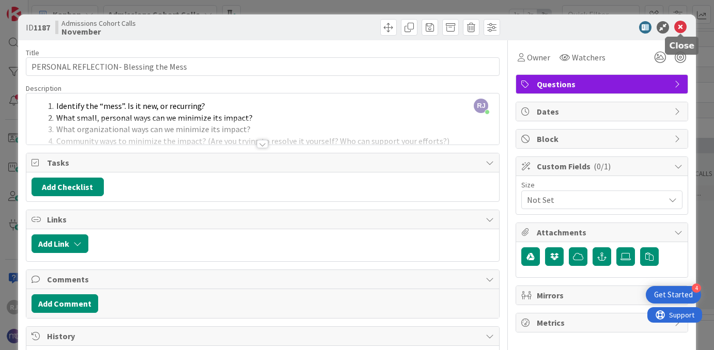
click at [682, 26] on icon at bounding box center [680, 27] width 12 height 12
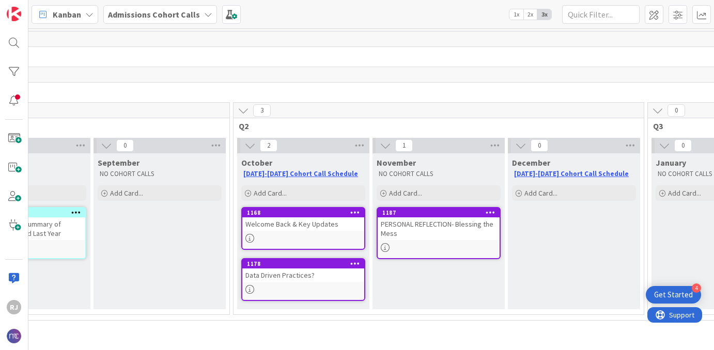
scroll to position [0, 266]
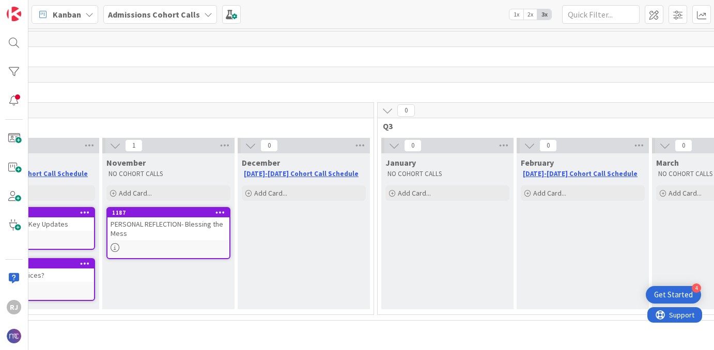
click at [204, 12] on icon at bounding box center [208, 14] width 8 height 8
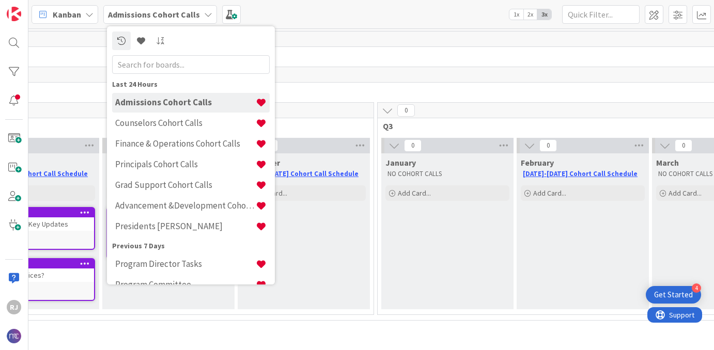
click at [204, 12] on icon at bounding box center [208, 14] width 8 height 8
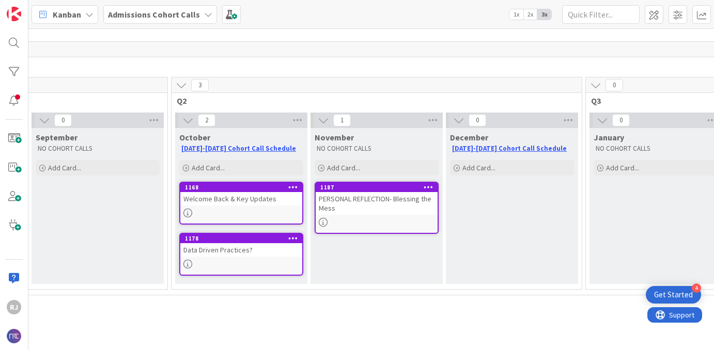
click at [177, 14] on b "Admissions Cohort Calls" at bounding box center [154, 14] width 92 height 10
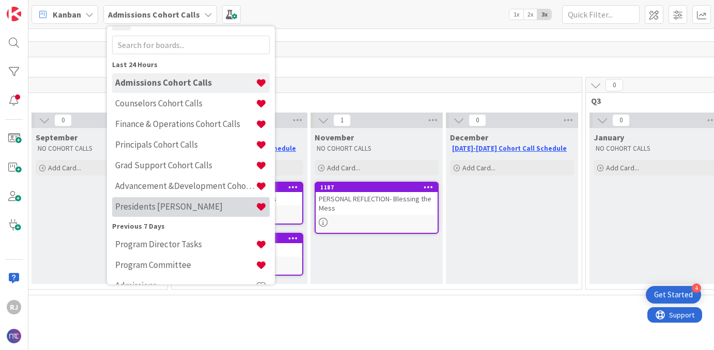
click at [176, 204] on h4 "Presidents [PERSON_NAME]" at bounding box center [185, 206] width 140 height 10
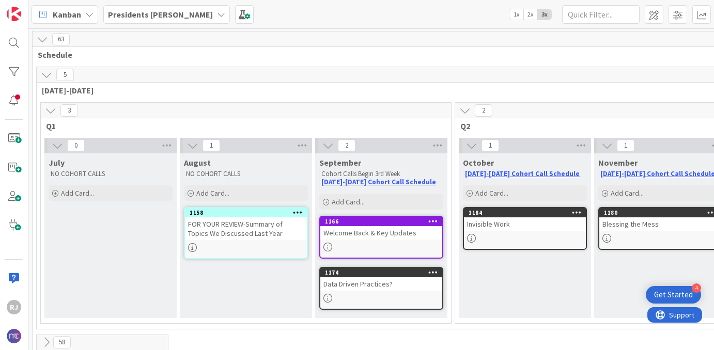
click at [380, 287] on div "Data Driven Practices?" at bounding box center [381, 283] width 122 height 13
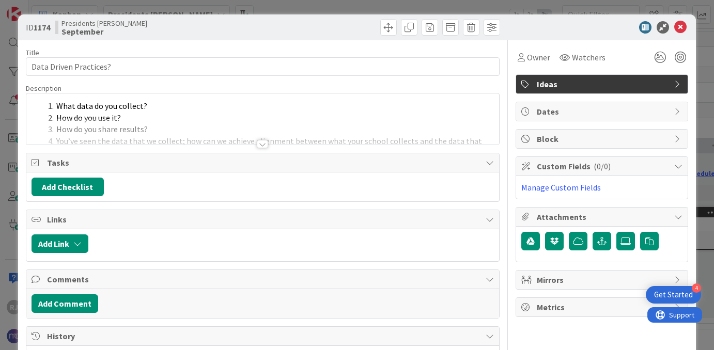
click at [585, 87] on span "Ideas" at bounding box center [603, 84] width 132 height 12
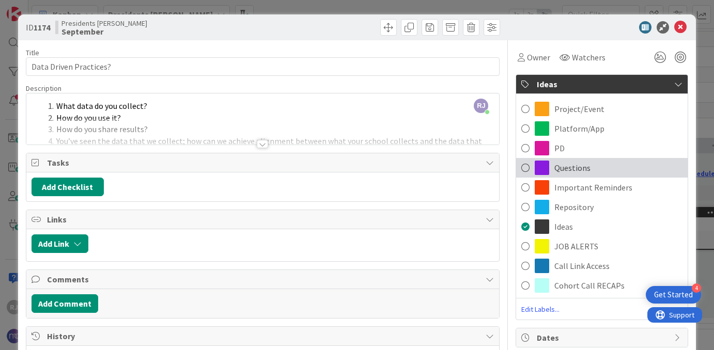
click at [576, 165] on span "Questions" at bounding box center [572, 168] width 36 height 12
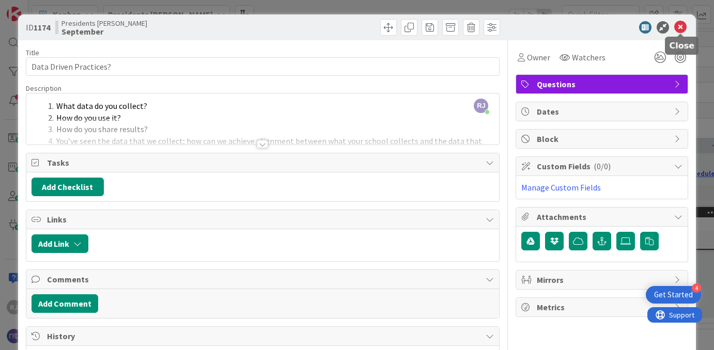
click at [683, 23] on icon at bounding box center [680, 27] width 12 height 12
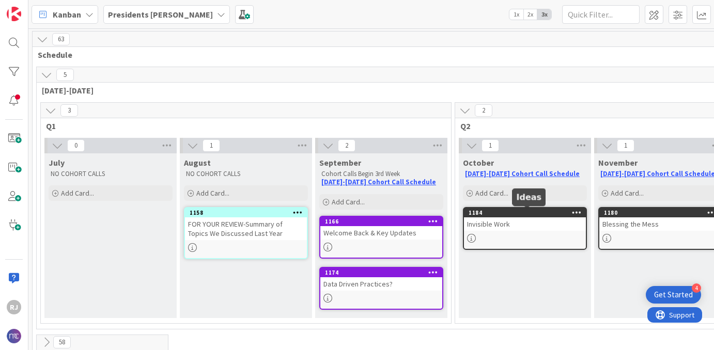
click at [525, 216] on div "1184" at bounding box center [526, 212] width 117 height 7
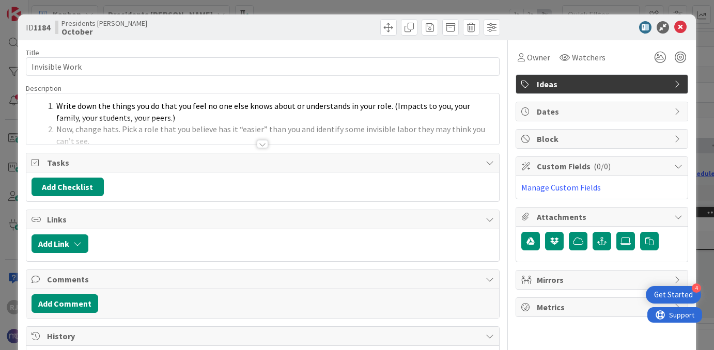
click at [616, 82] on span "Ideas" at bounding box center [603, 84] width 132 height 12
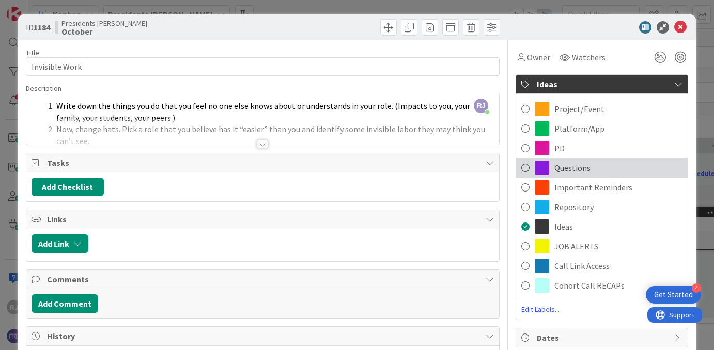
click at [572, 166] on span "Questions" at bounding box center [572, 168] width 36 height 12
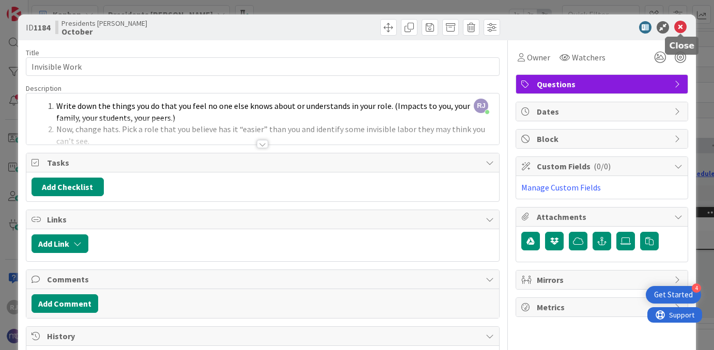
click at [682, 24] on icon at bounding box center [680, 27] width 12 height 12
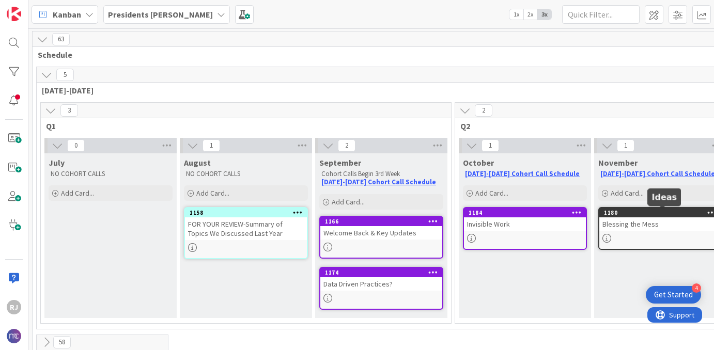
click at [626, 211] on div "1180" at bounding box center [662, 212] width 117 height 7
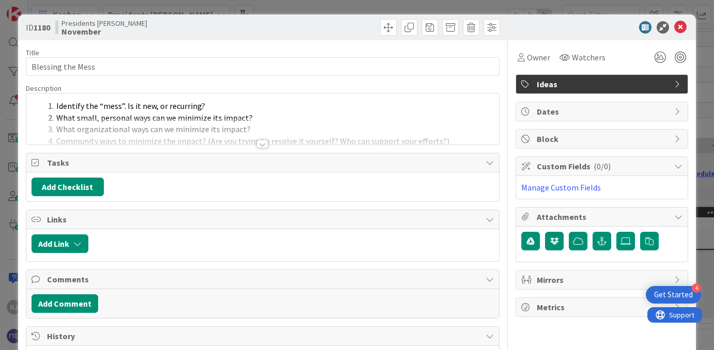
click at [630, 81] on span "Ideas" at bounding box center [603, 84] width 132 height 12
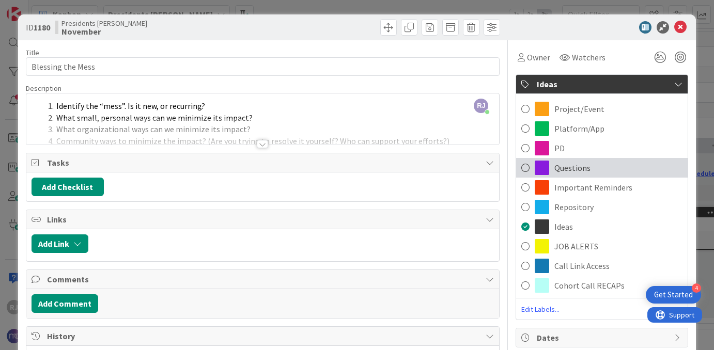
click at [573, 162] on span "Questions" at bounding box center [572, 168] width 36 height 12
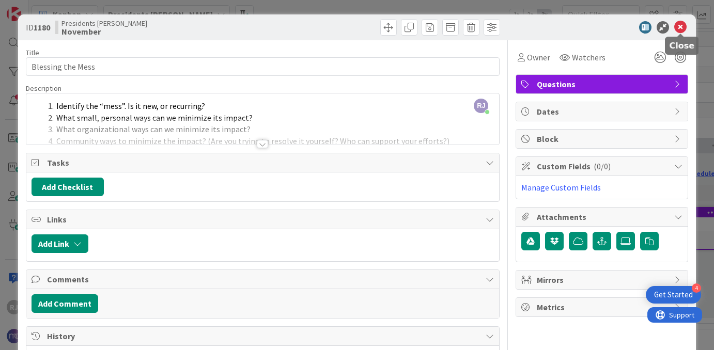
click at [678, 27] on icon at bounding box center [680, 27] width 12 height 12
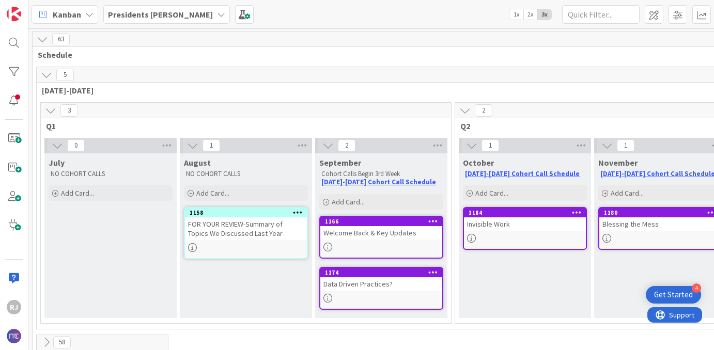
click at [495, 286] on div "October [DATE]-[DATE] Cohort Call Schedule Add Card... 1184 Invisible Work" at bounding box center [525, 235] width 132 height 165
click at [173, 11] on b "Presidents [PERSON_NAME]" at bounding box center [160, 14] width 105 height 10
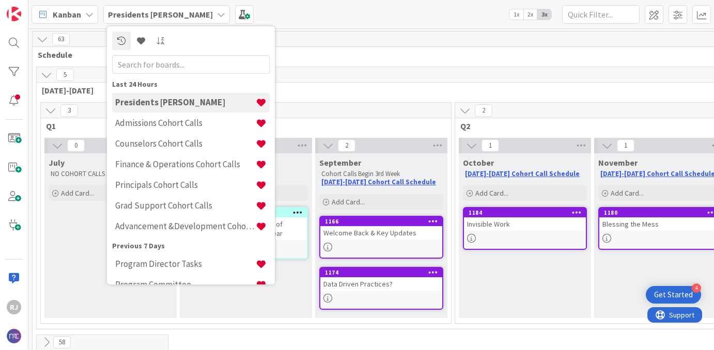
click at [362, 14] on div "Kanban Presidents Cohort Calls Last 24 Hours Presidents Cohort Calls Admissions…" at bounding box center [370, 14] width 685 height 28
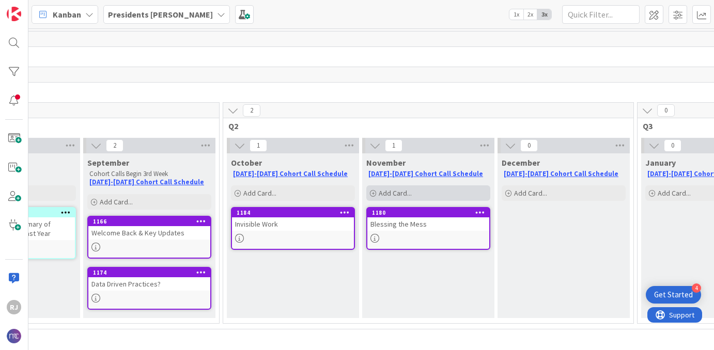
scroll to position [0, 240]
